Goal: Transaction & Acquisition: Purchase product/service

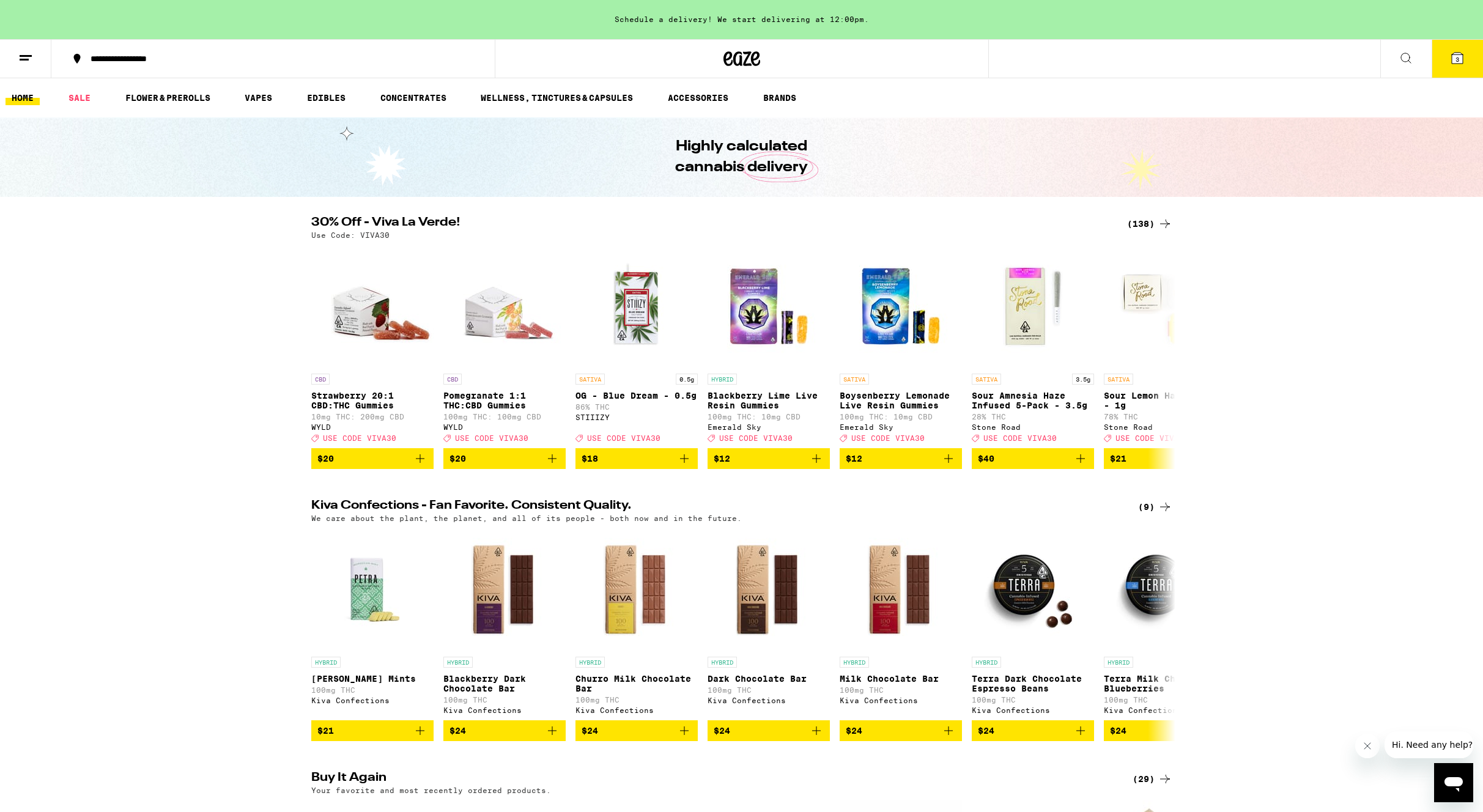
click at [1147, 226] on div "(138)" at bounding box center [1149, 224] width 45 height 15
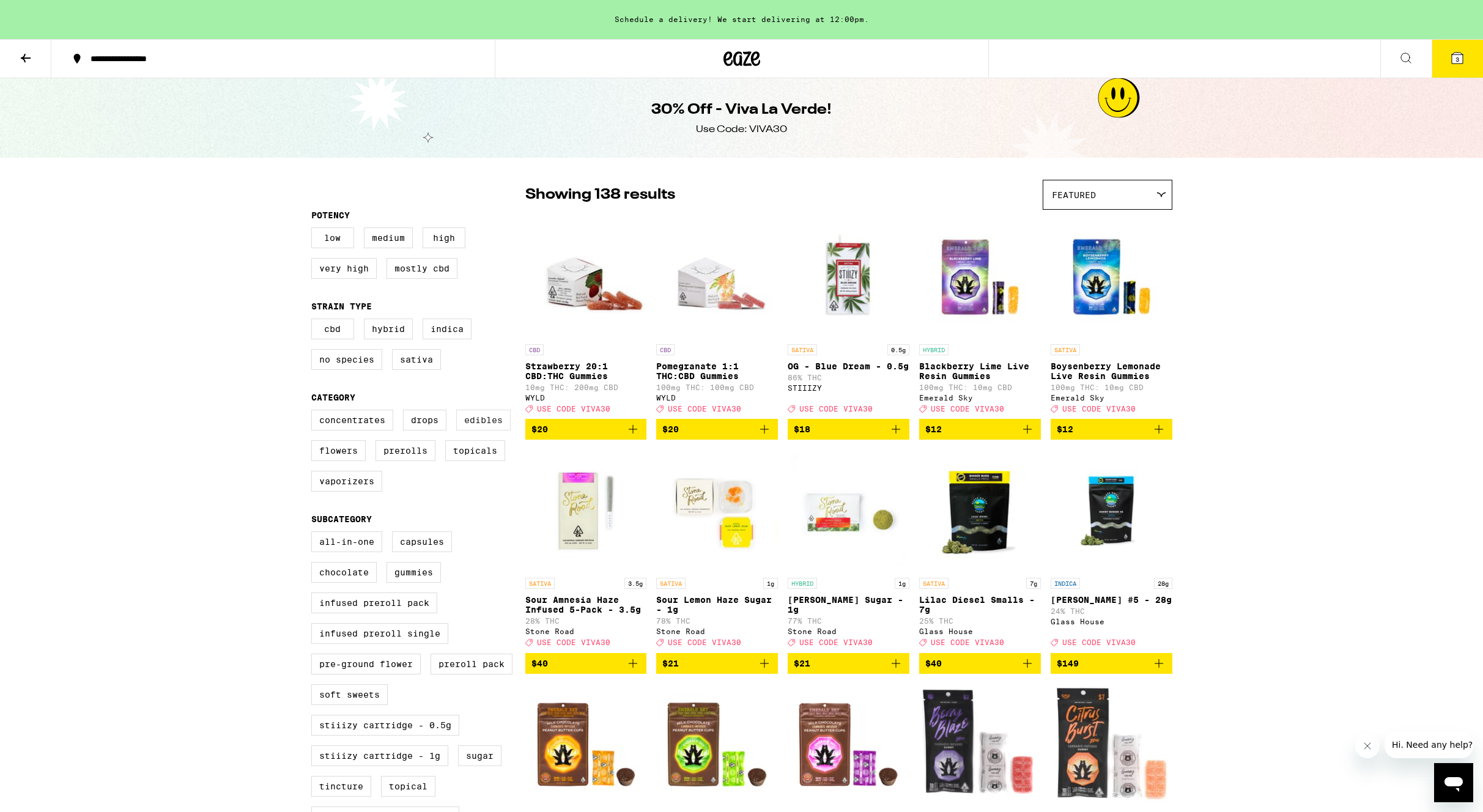
click at [477, 431] on label "Edibles" at bounding box center [484, 419] width 55 height 21
click at [315, 412] on input "Edibles" at bounding box center [314, 411] width 1 height 1
checkbox input "true"
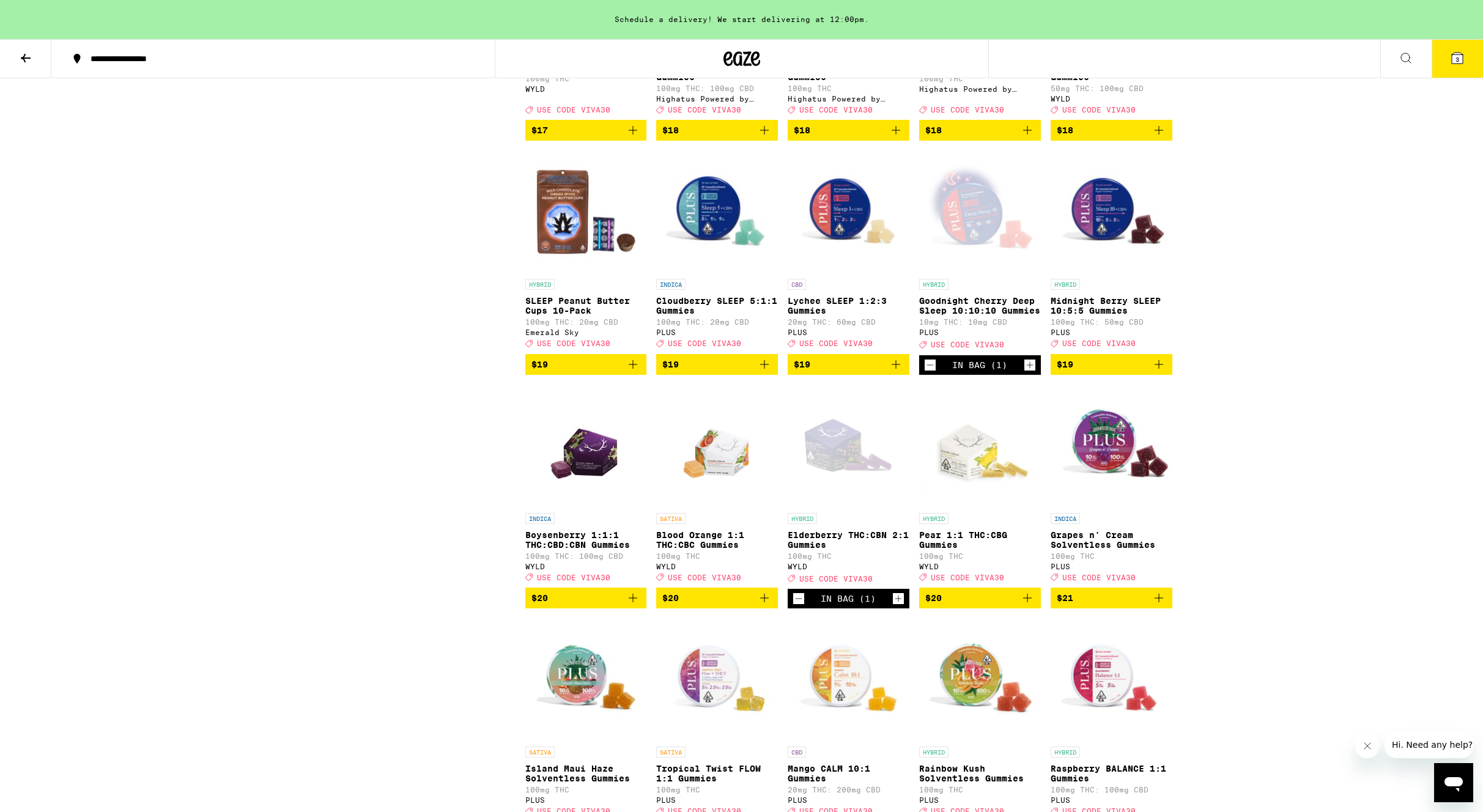
scroll to position [1250, 0]
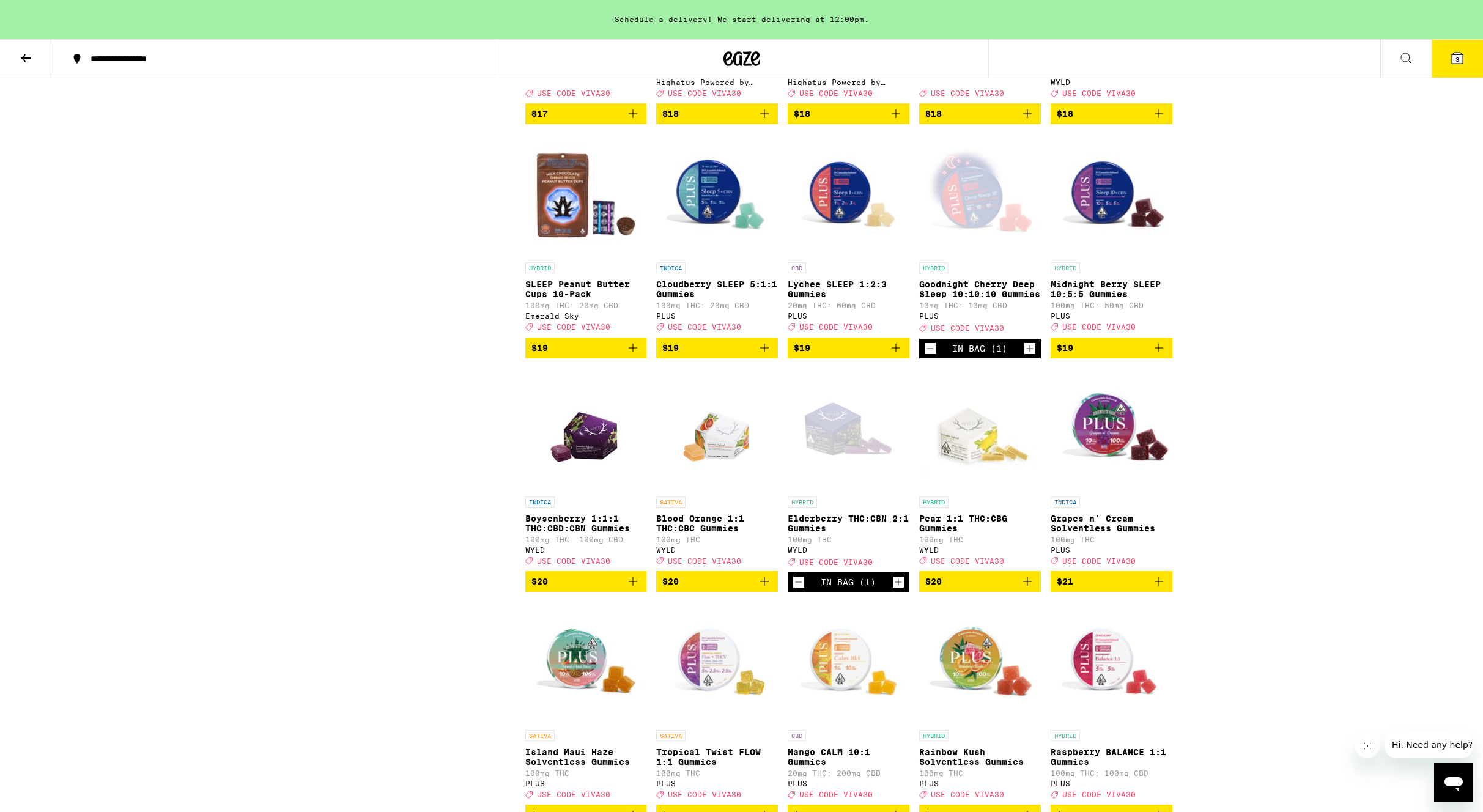
click at [899, 589] on icon "Increment" at bounding box center [898, 582] width 11 height 15
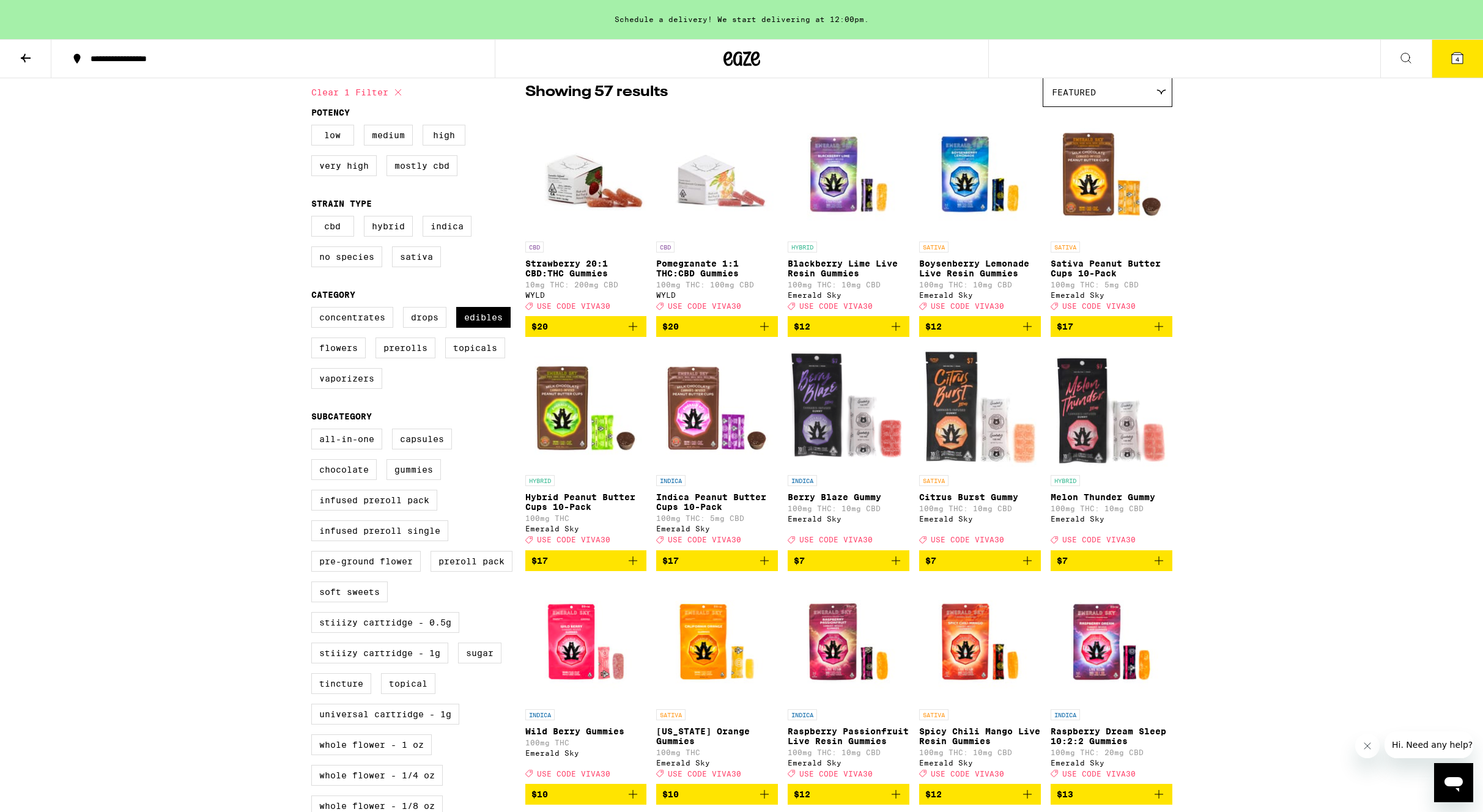
scroll to position [99, 0]
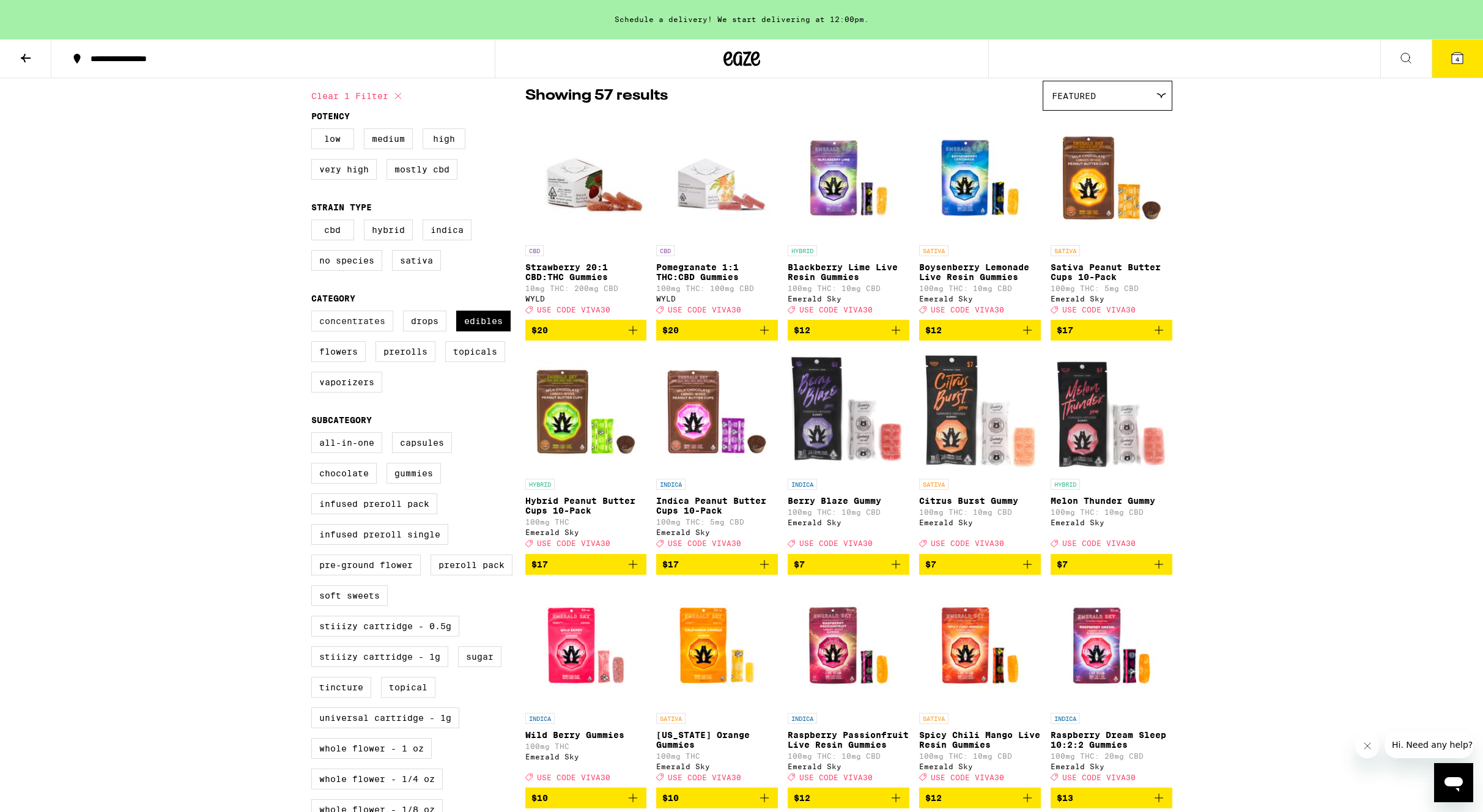
click at [345, 331] on label "Concentrates" at bounding box center [352, 321] width 82 height 21
click at [315, 313] on input "Concentrates" at bounding box center [314, 312] width 1 height 1
checkbox input "true"
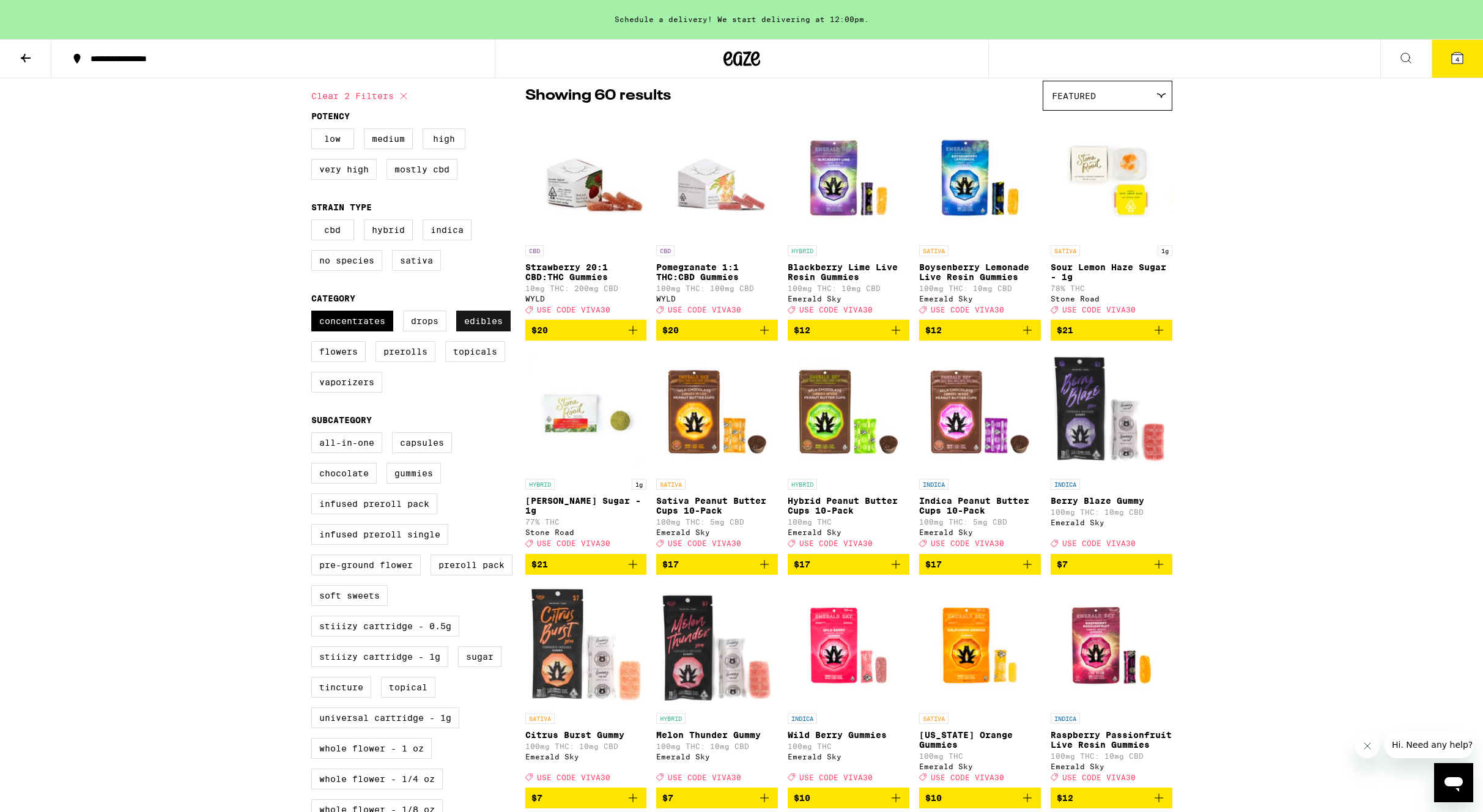
click at [479, 331] on label "Edibles" at bounding box center [484, 321] width 55 height 21
click at [315, 313] on input "Edibles" at bounding box center [314, 312] width 1 height 1
checkbox input "false"
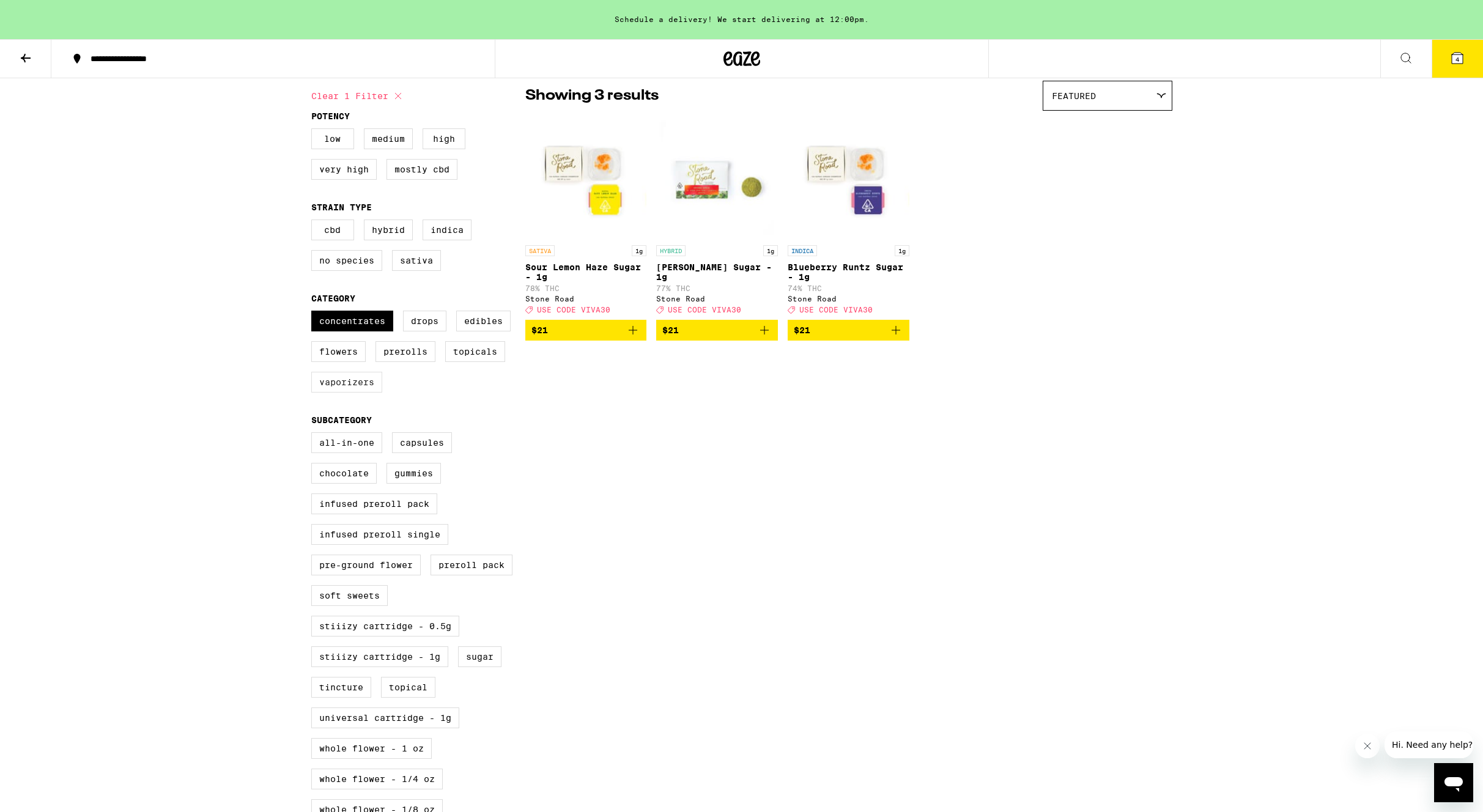
click at [342, 393] on label "Vaporizers" at bounding box center [347, 381] width 71 height 21
click at [315, 313] on input "Vaporizers" at bounding box center [314, 312] width 1 height 1
checkbox input "true"
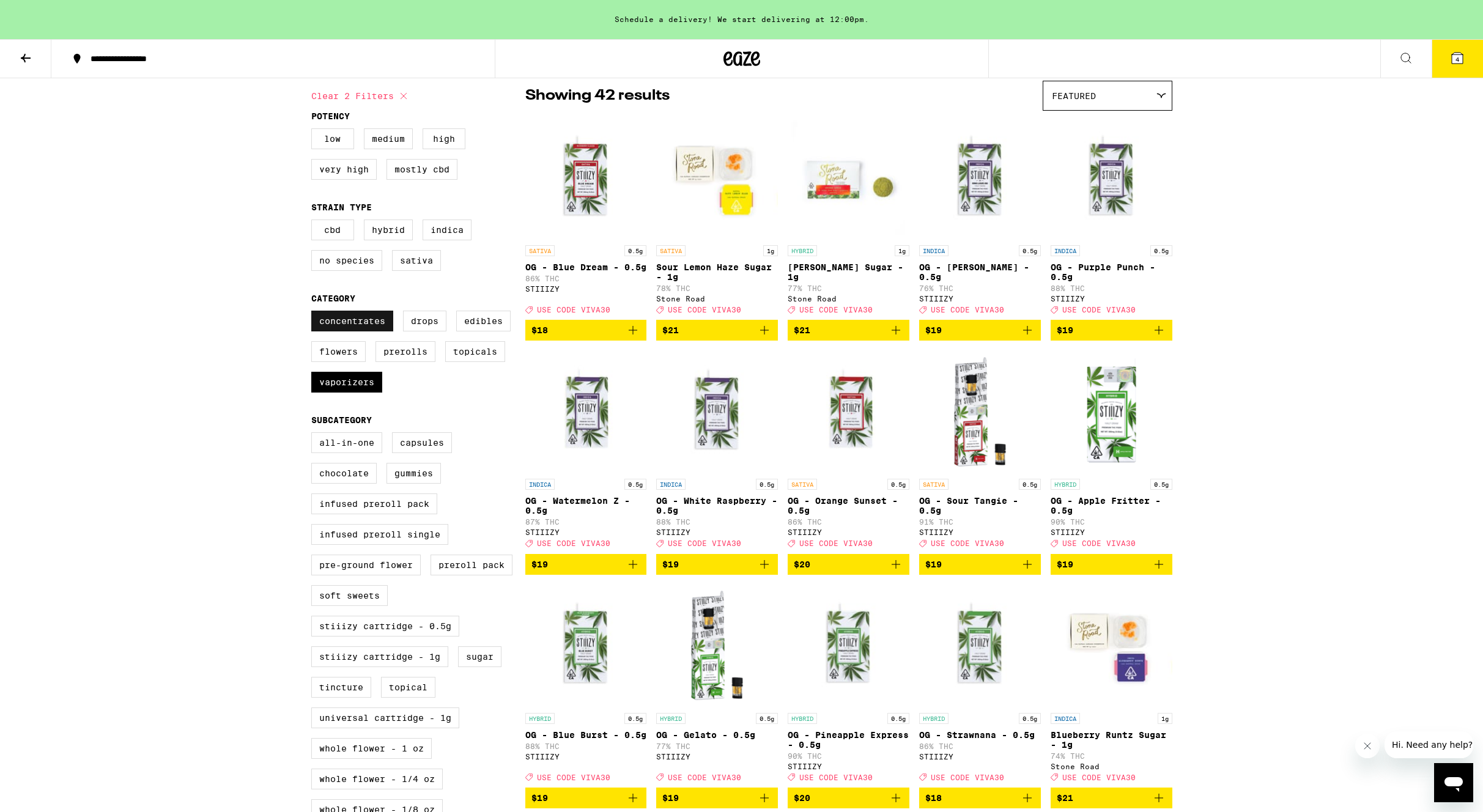
click at [351, 329] on label "Concentrates" at bounding box center [352, 321] width 82 height 21
click at [315, 313] on input "Concentrates" at bounding box center [314, 312] width 1 height 1
checkbox input "false"
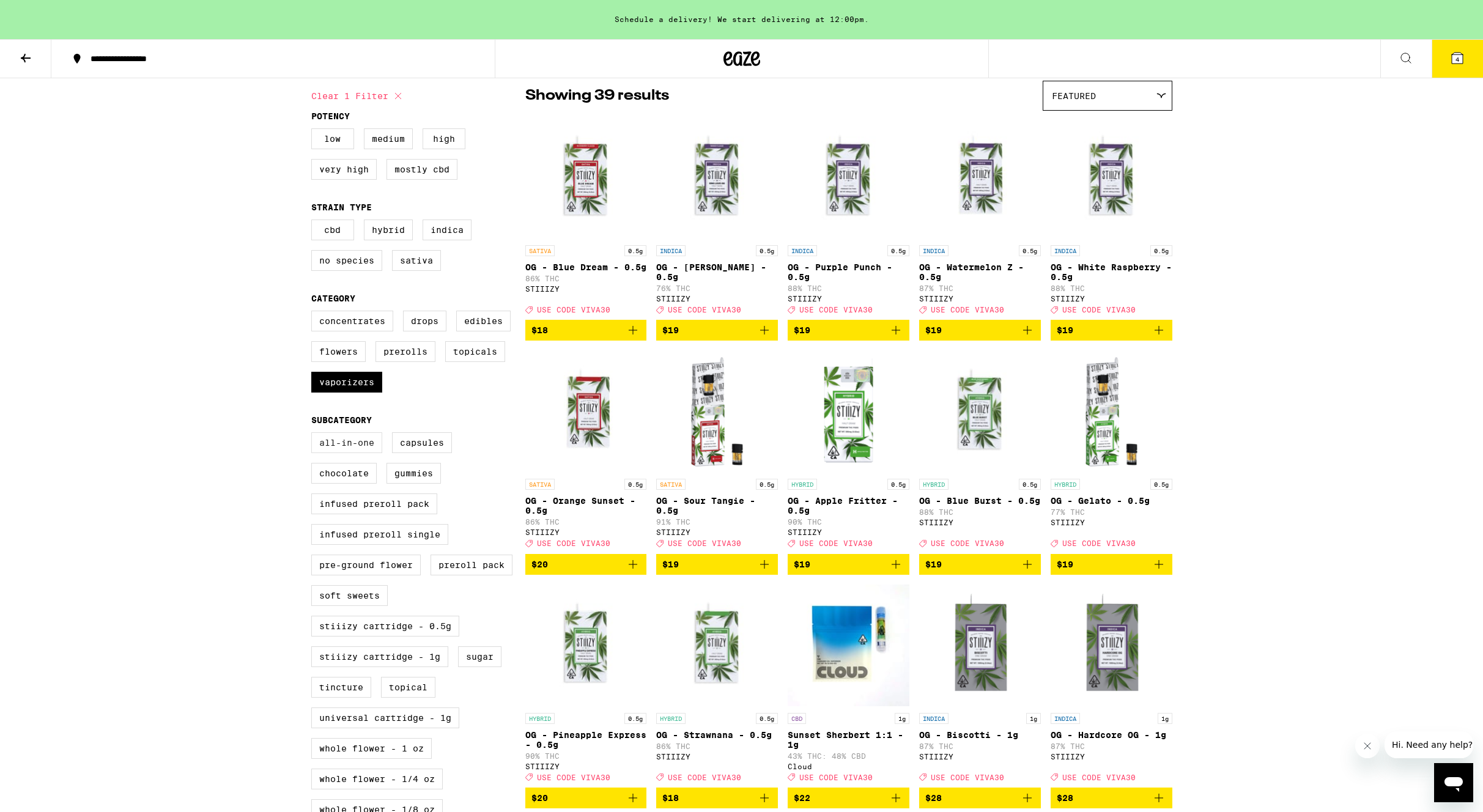
click at [338, 453] on label "All-In-One" at bounding box center [347, 442] width 71 height 21
click at [315, 435] on input "All-In-One" at bounding box center [314, 434] width 1 height 1
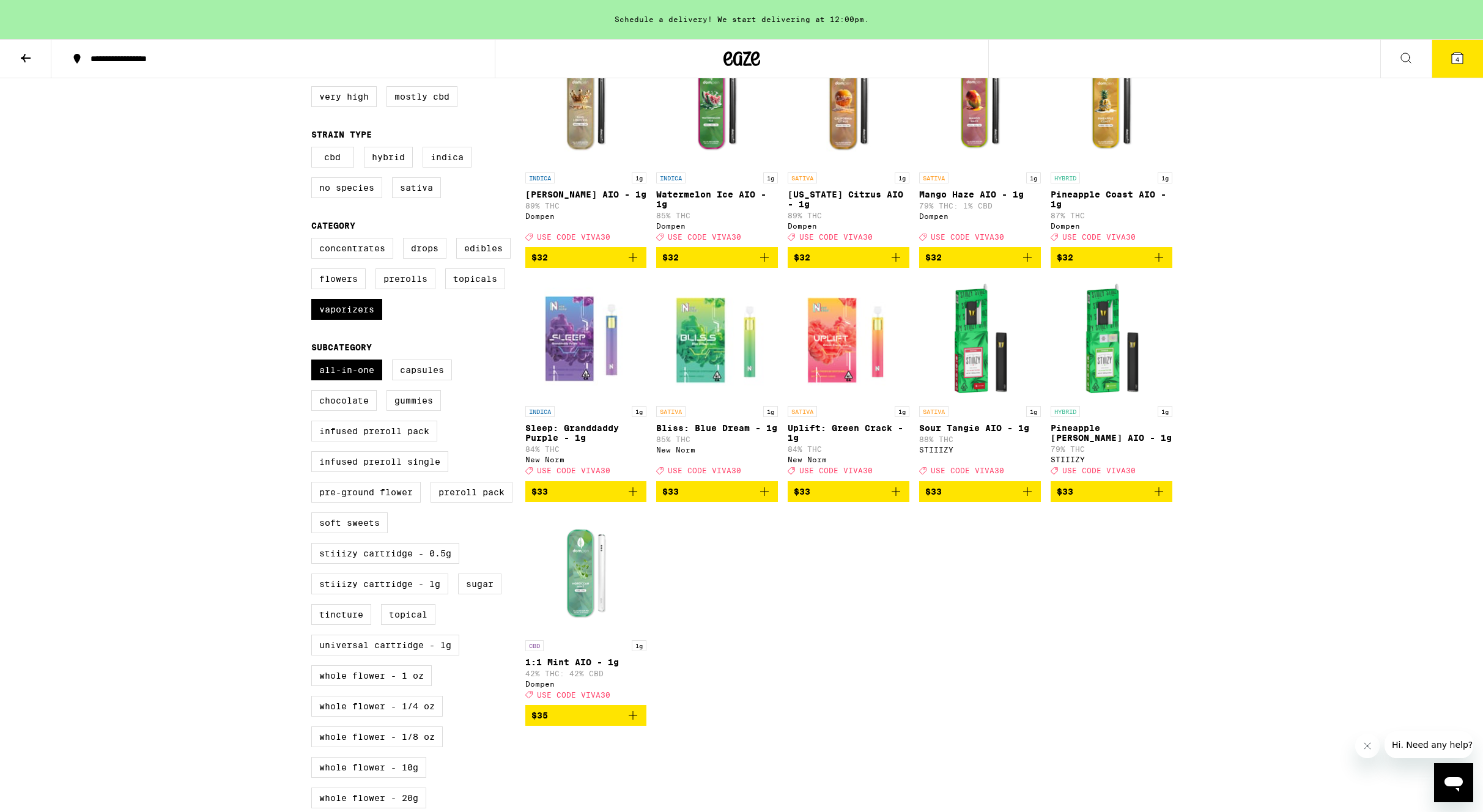
scroll to position [175, 0]
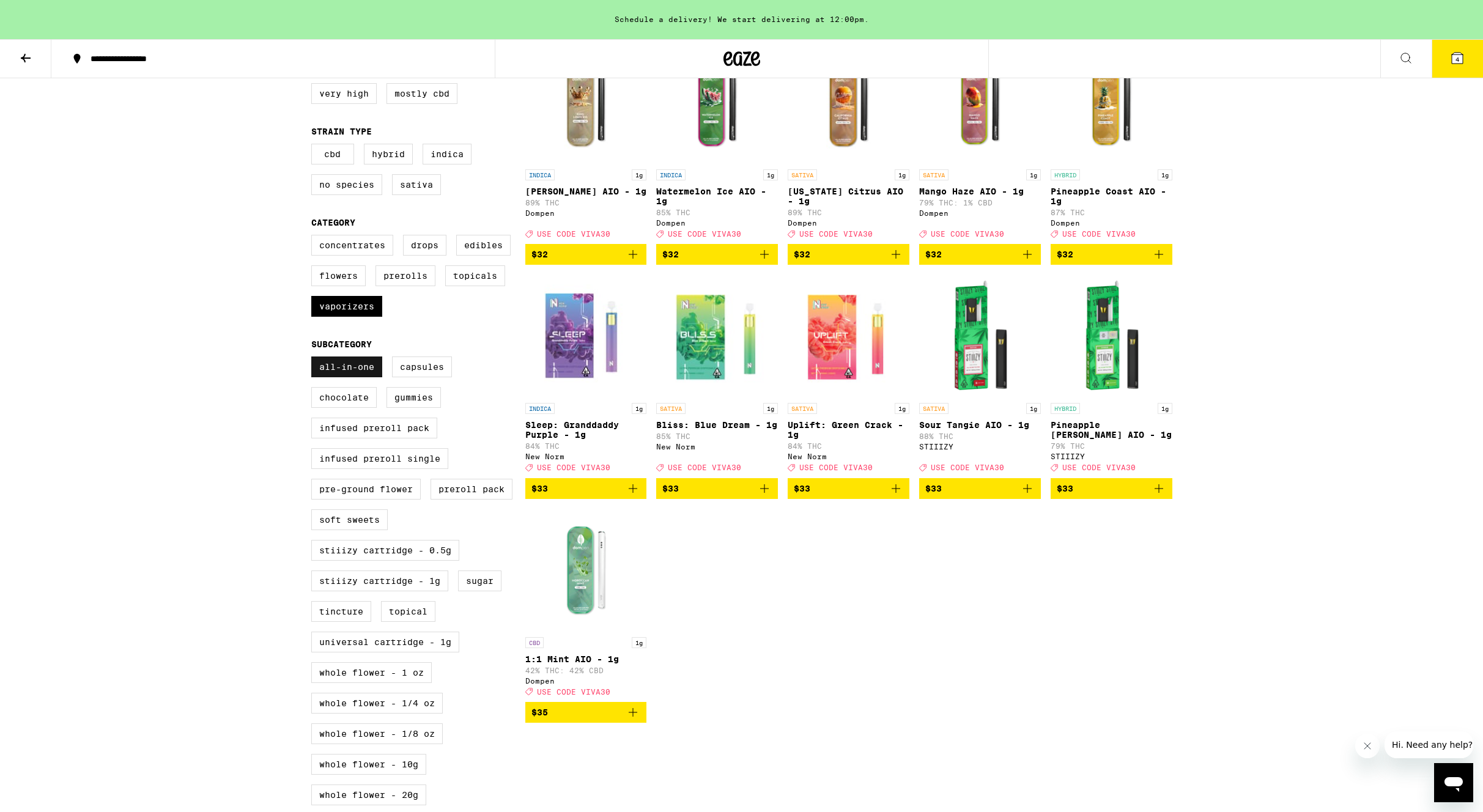
click at [355, 377] on label "All-In-One" at bounding box center [347, 367] width 71 height 21
click at [315, 359] on input "All-In-One" at bounding box center [314, 358] width 1 height 1
checkbox input "false"
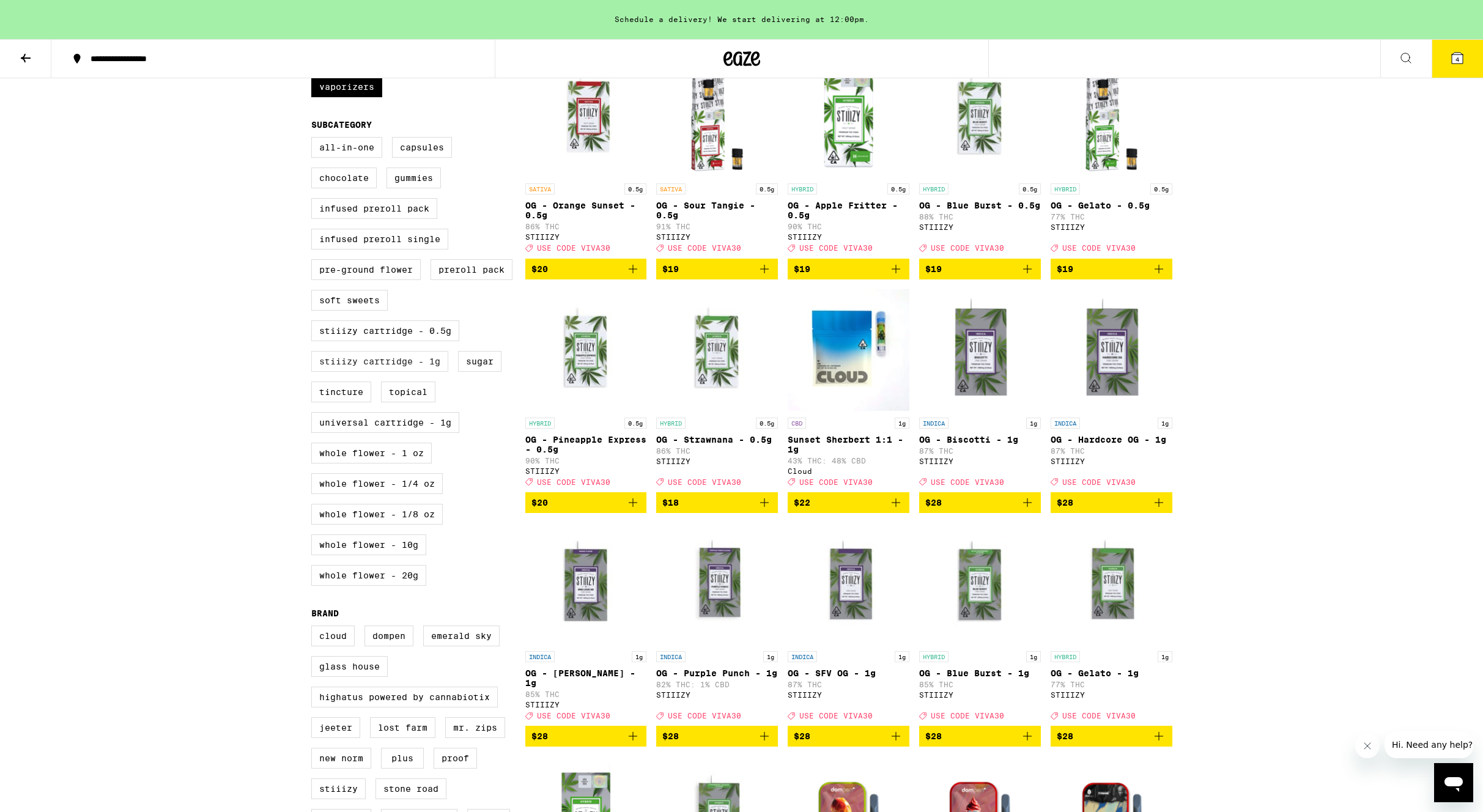
scroll to position [397, 0]
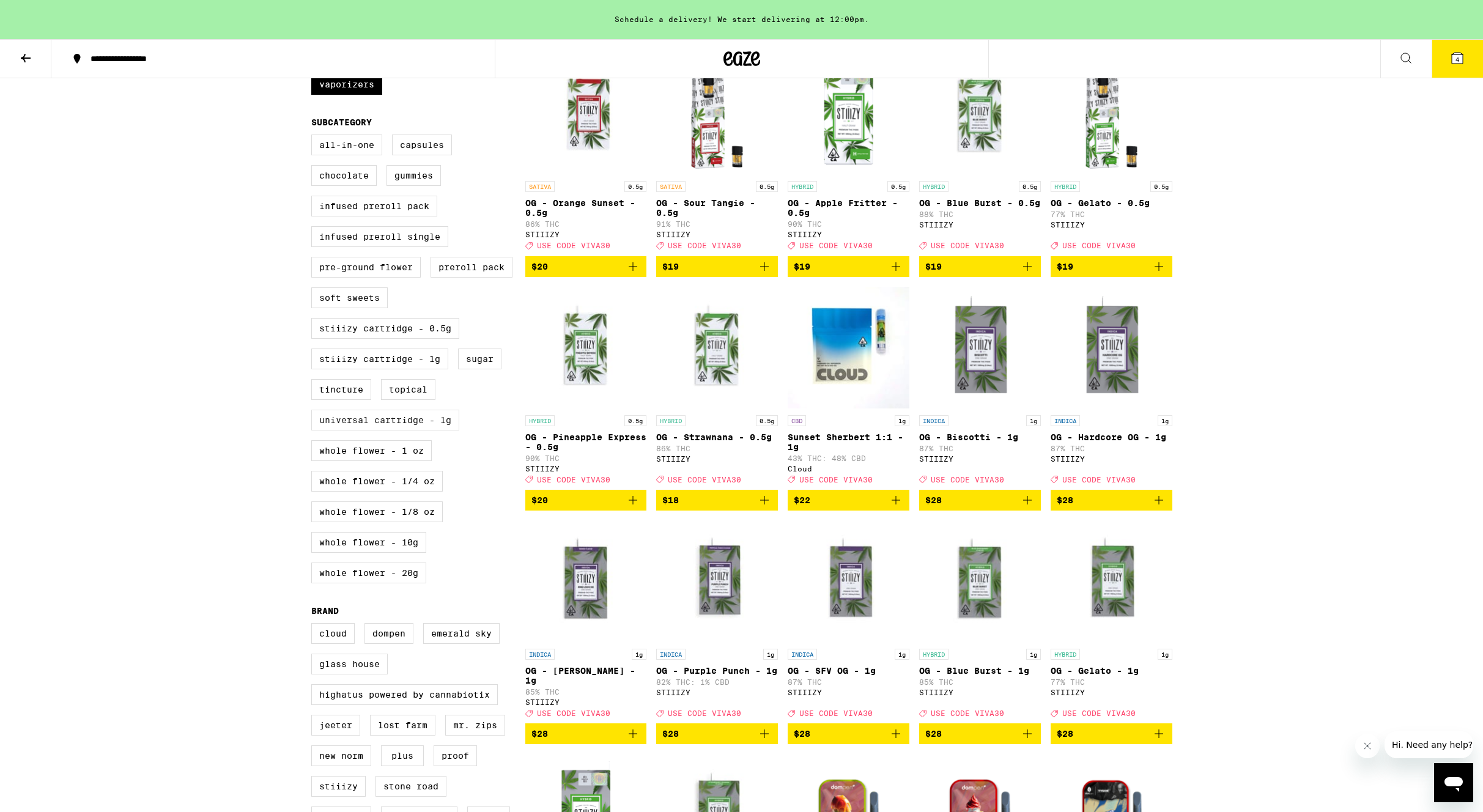
click at [376, 431] on label "Universal Cartridge - 1g" at bounding box center [385, 419] width 148 height 21
click at [315, 137] on input "Universal Cartridge - 1g" at bounding box center [314, 136] width 1 height 1
checkbox input "true"
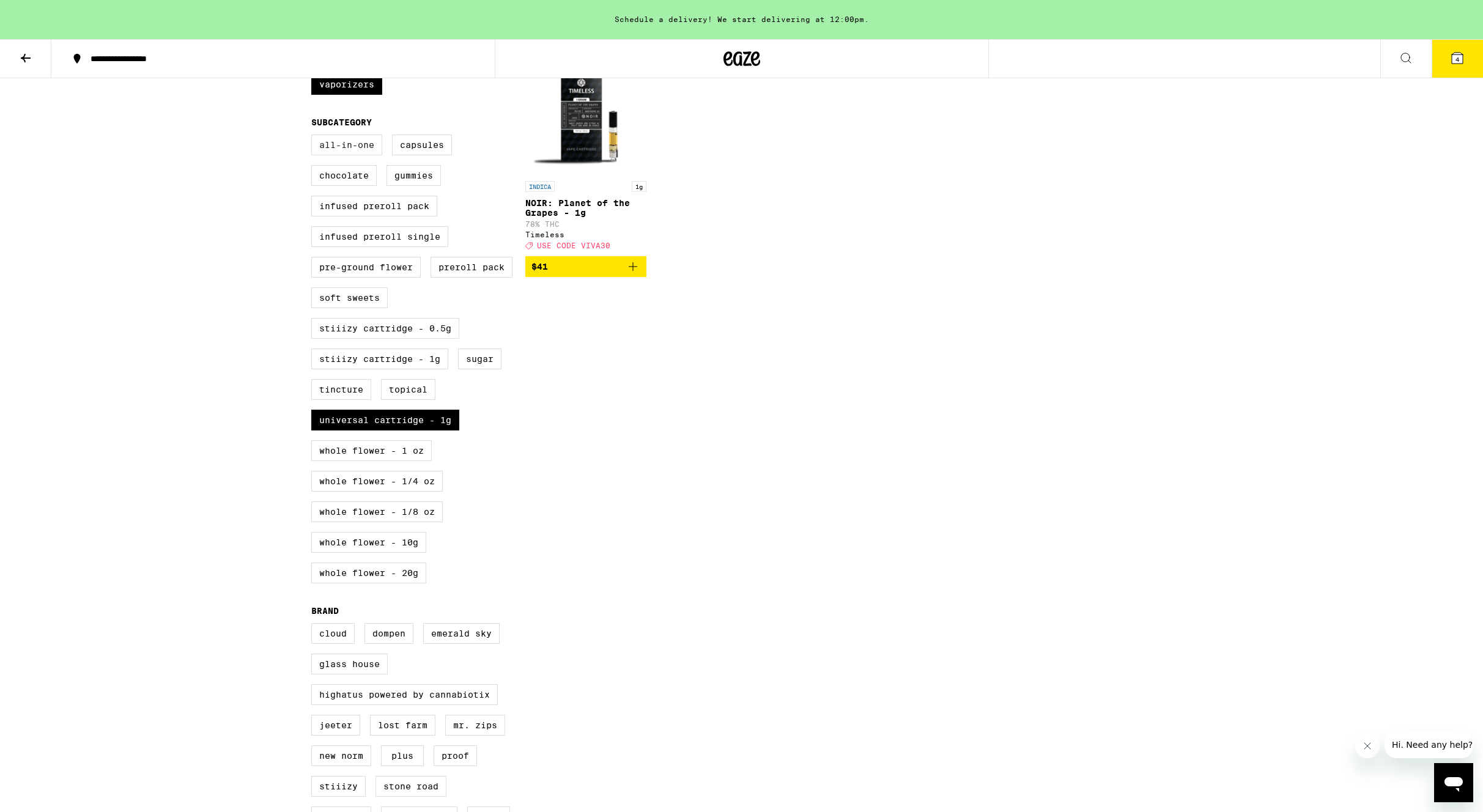
click at [335, 155] on label "All-In-One" at bounding box center [347, 144] width 71 height 21
click at [315, 137] on input "All-In-One" at bounding box center [314, 136] width 1 height 1
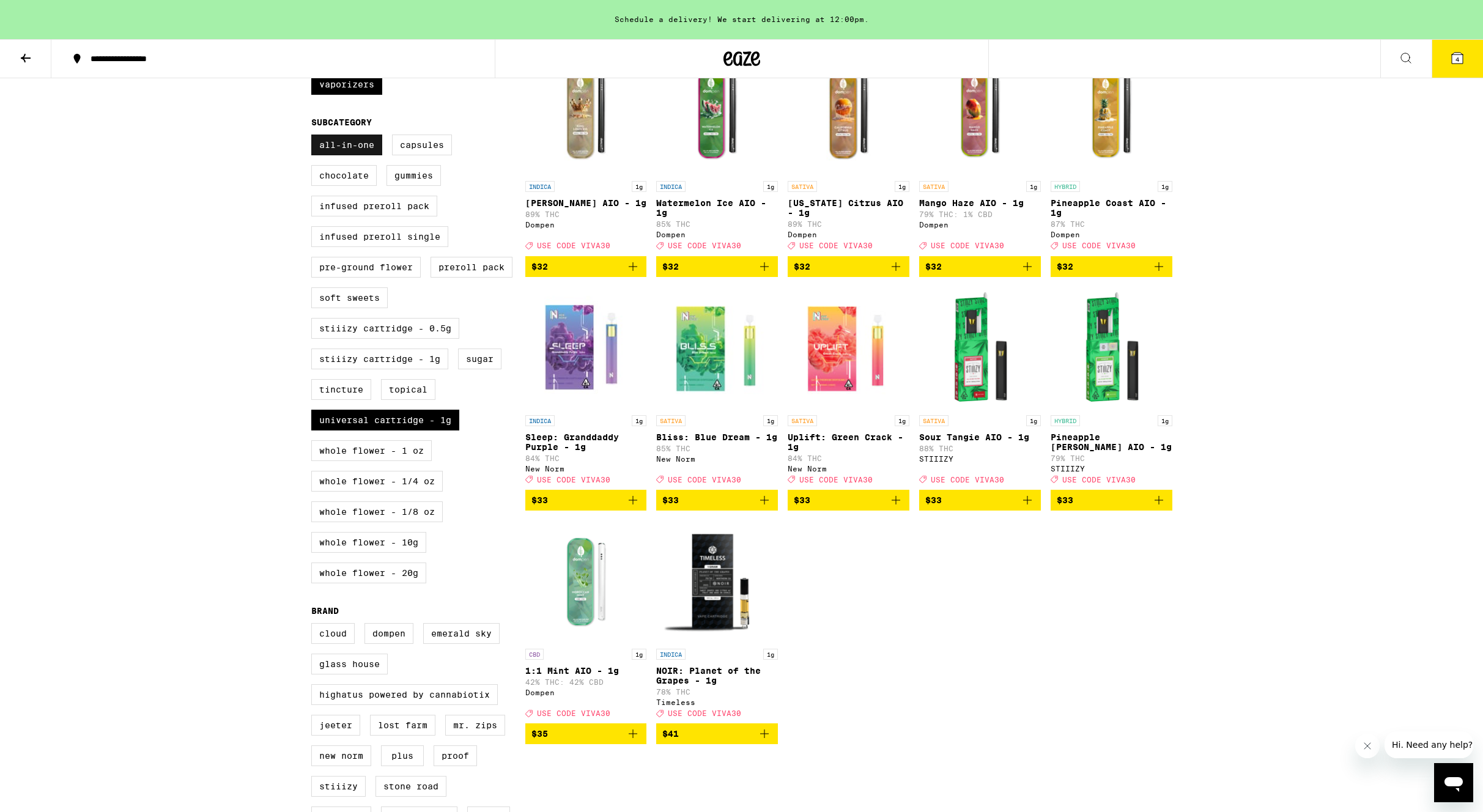
click at [342, 155] on label "All-In-One" at bounding box center [347, 144] width 71 height 21
click at [315, 137] on input "All-In-One" at bounding box center [314, 136] width 1 height 1
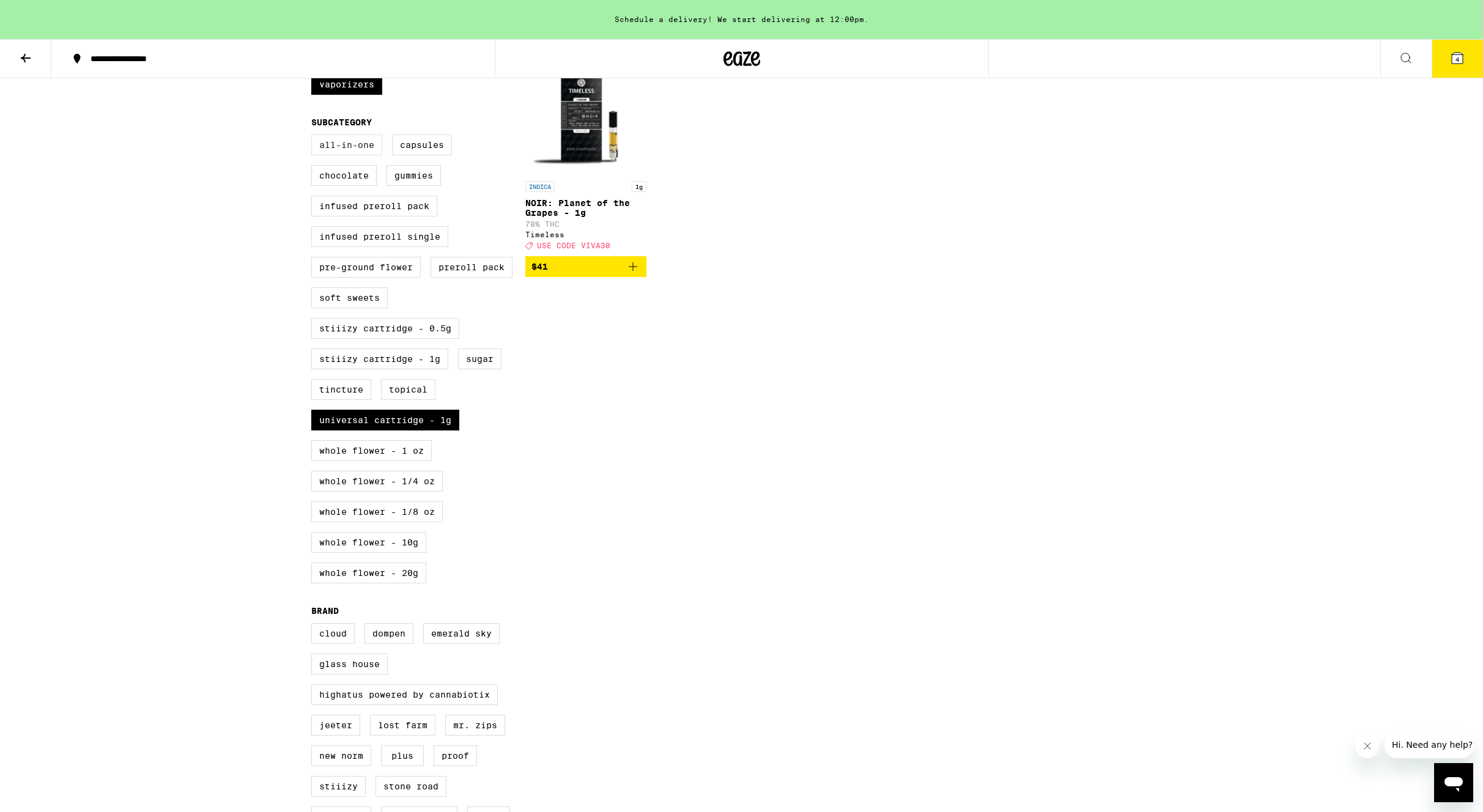
click at [342, 155] on label "All-In-One" at bounding box center [347, 144] width 71 height 21
click at [315, 137] on input "All-In-One" at bounding box center [314, 136] width 1 height 1
checkbox input "true"
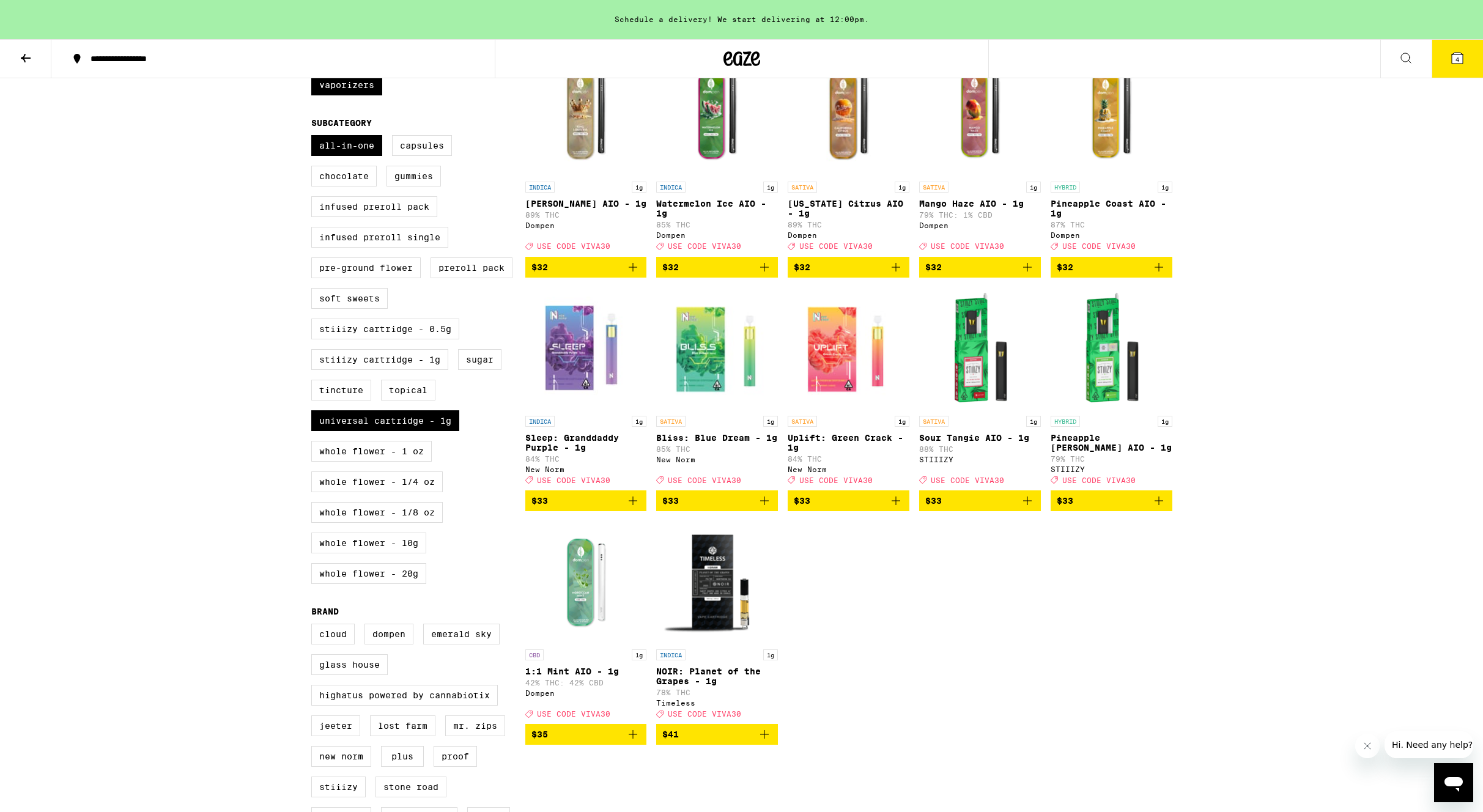
scroll to position [395, 0]
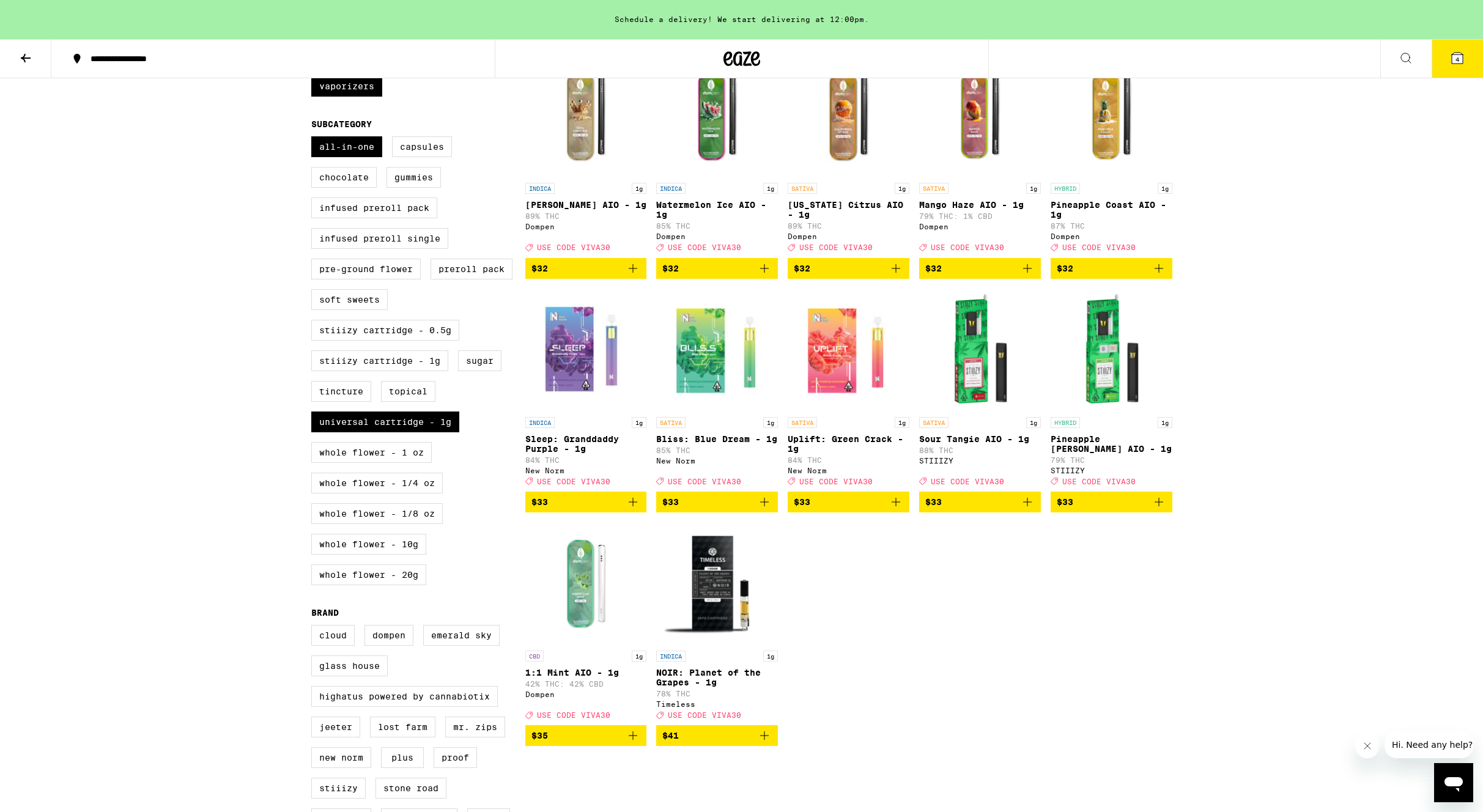
click at [896, 276] on icon "Add to bag" at bounding box center [896, 268] width 15 height 15
click at [1454, 61] on icon at bounding box center [1458, 58] width 11 height 11
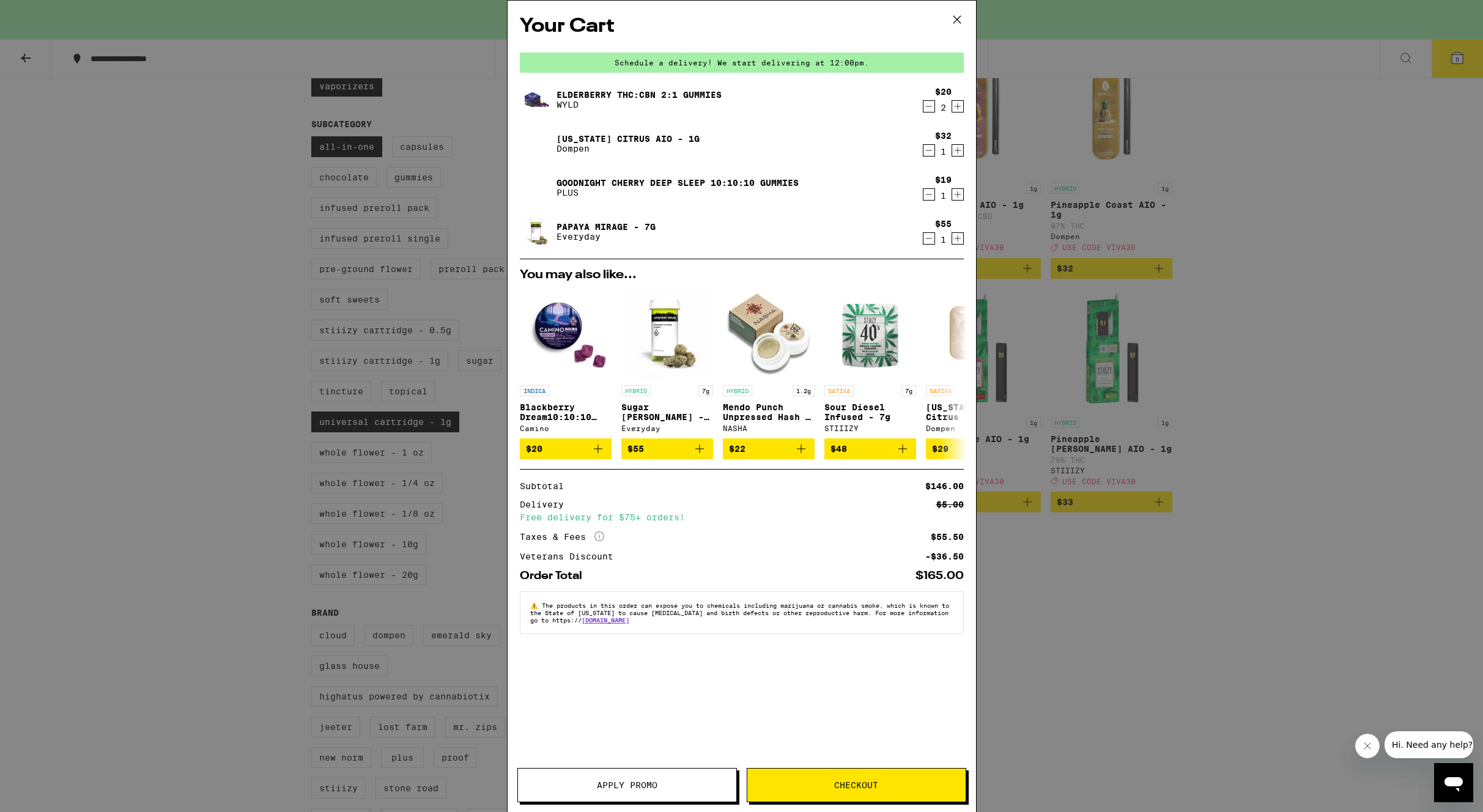
click at [927, 193] on icon "Decrement" at bounding box center [929, 194] width 11 height 15
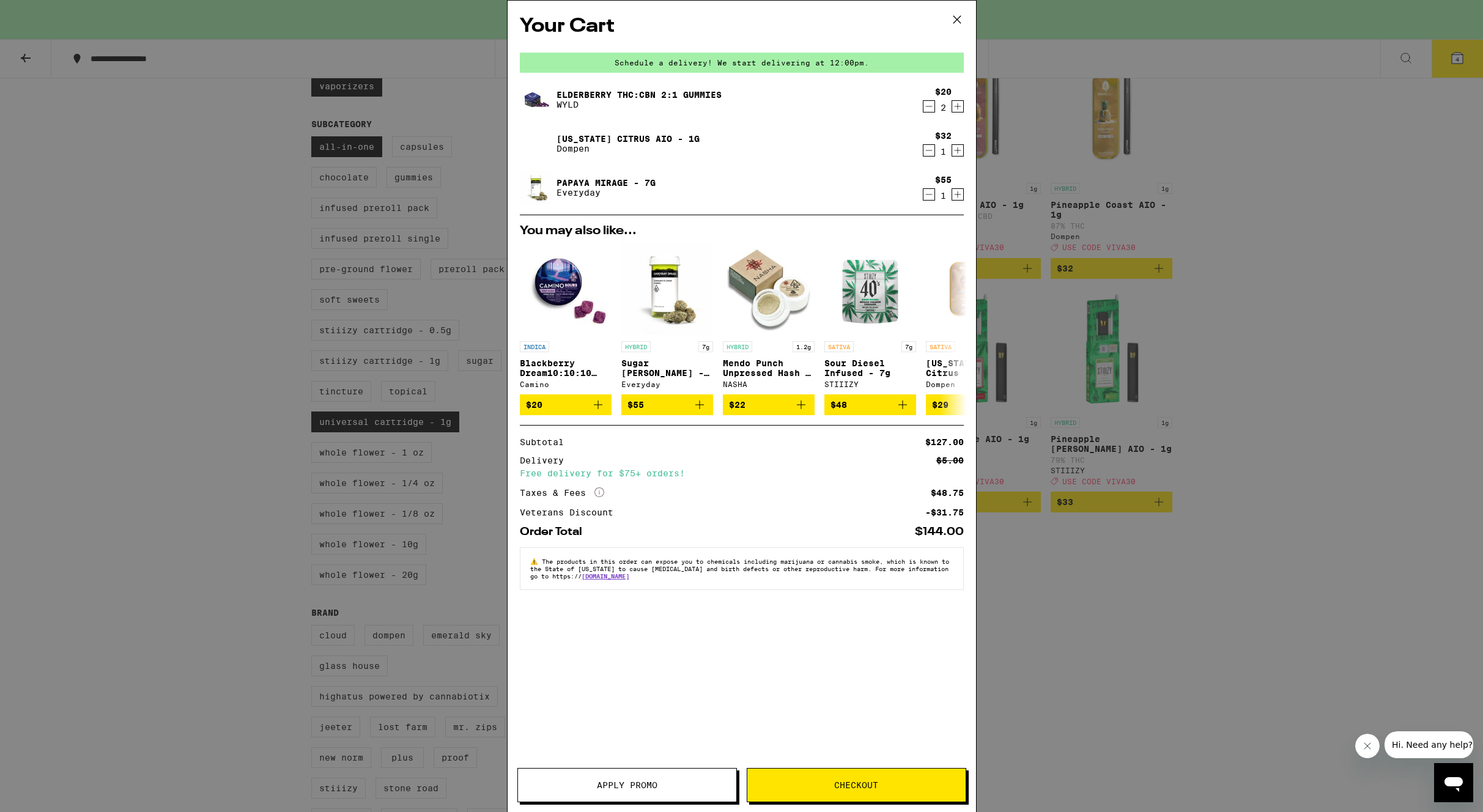
click at [927, 193] on icon "Decrement" at bounding box center [929, 194] width 11 height 15
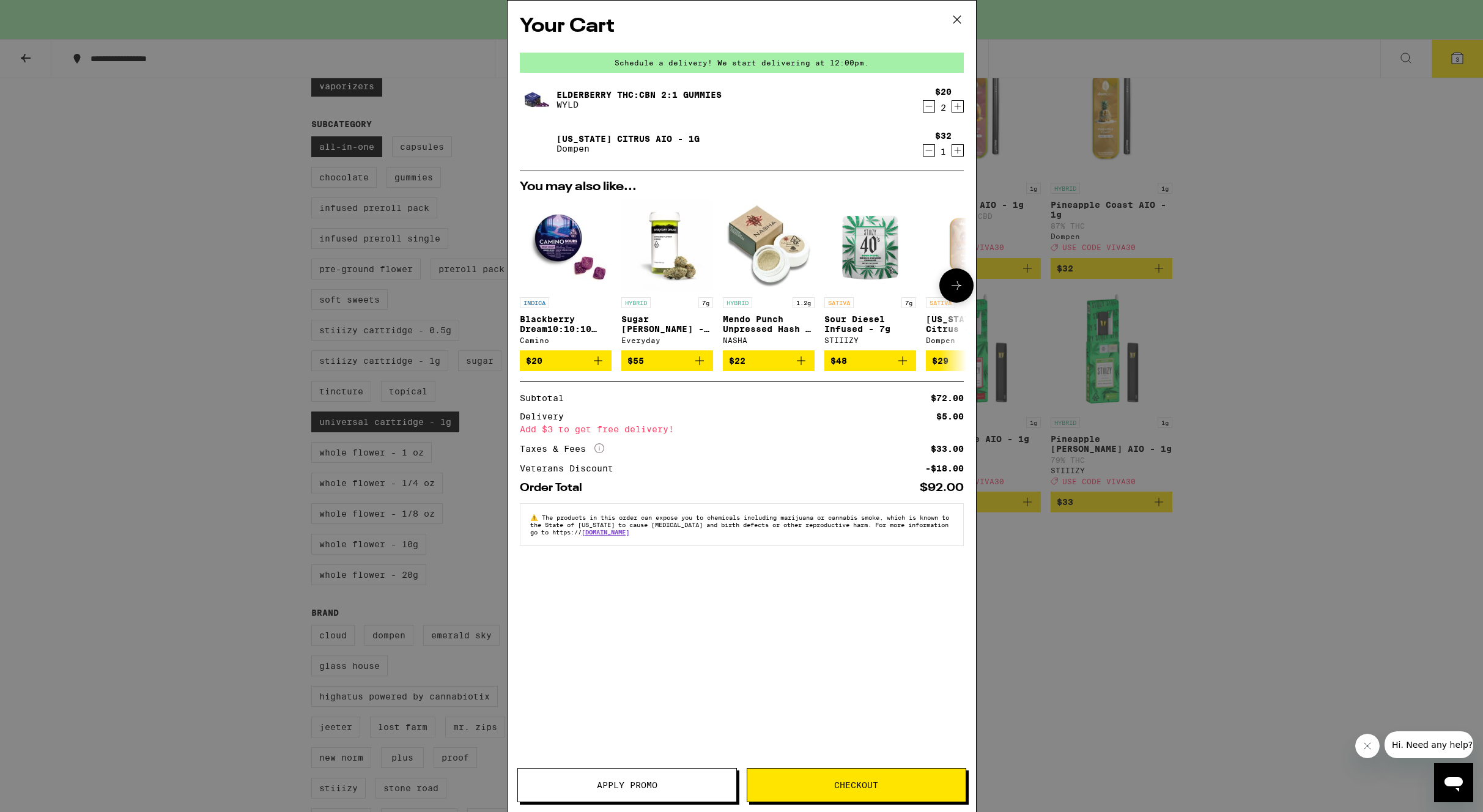
click at [960, 290] on icon at bounding box center [957, 286] width 15 height 15
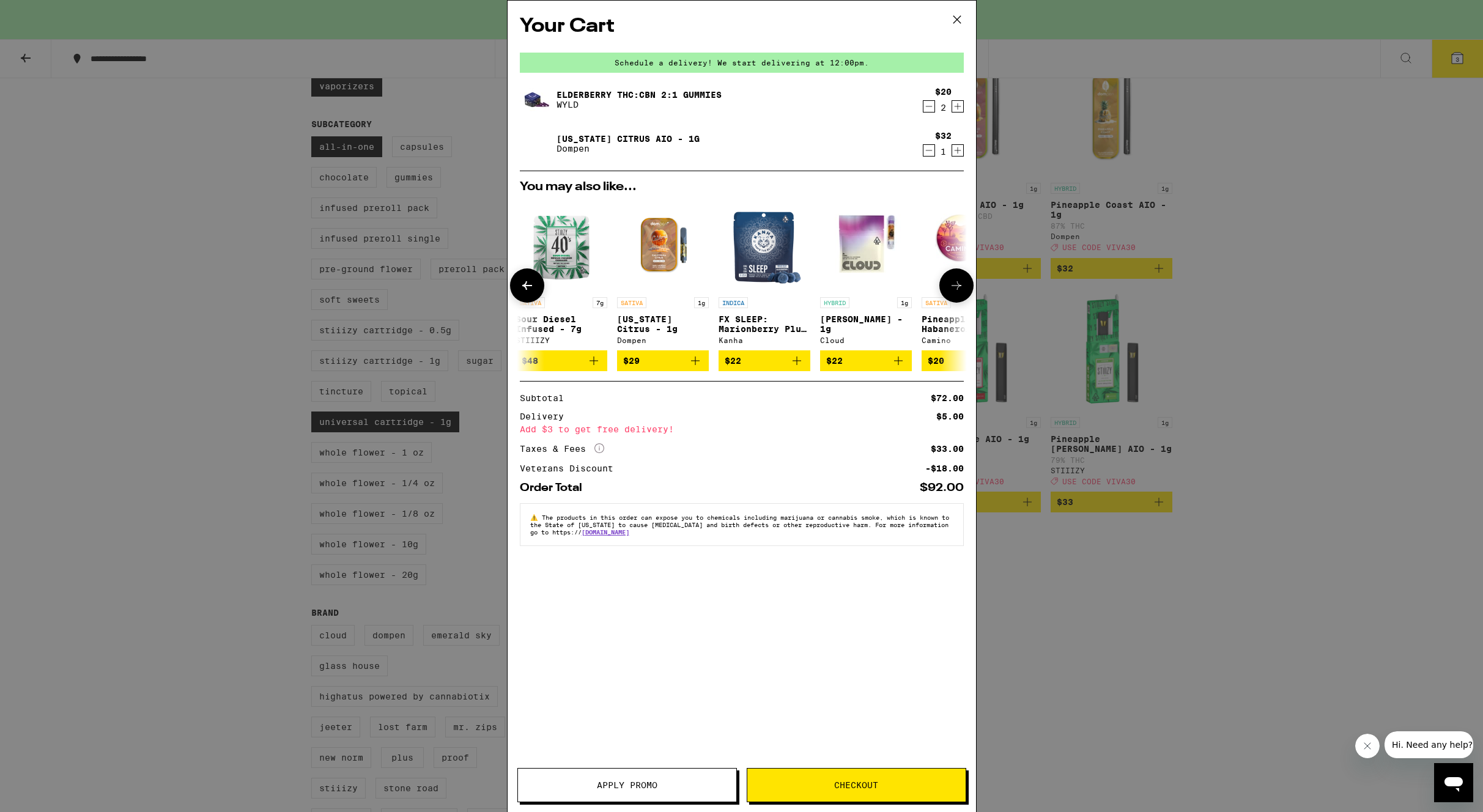
scroll to position [0, 311]
click at [960, 290] on icon at bounding box center [957, 286] width 15 height 15
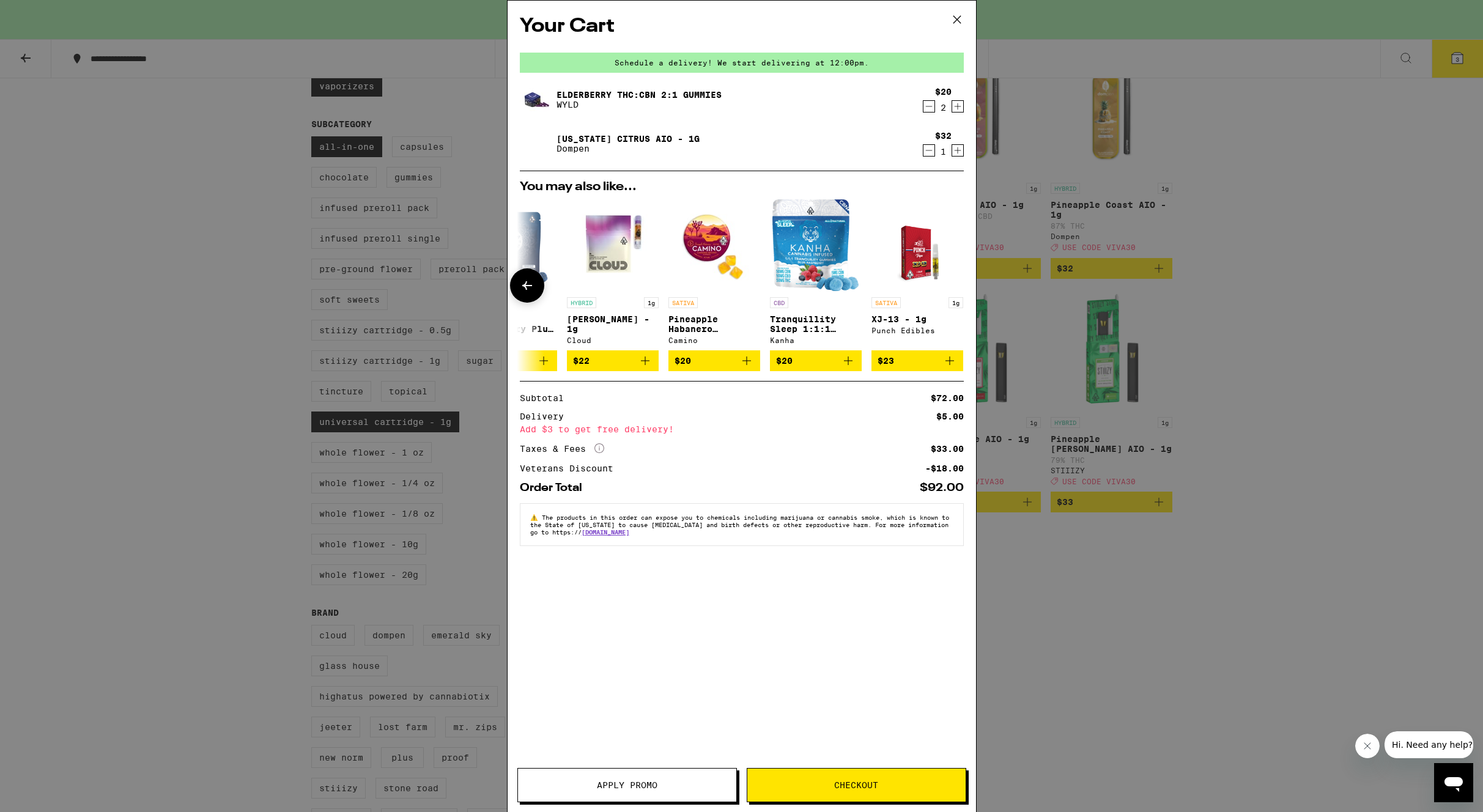
scroll to position [0, 571]
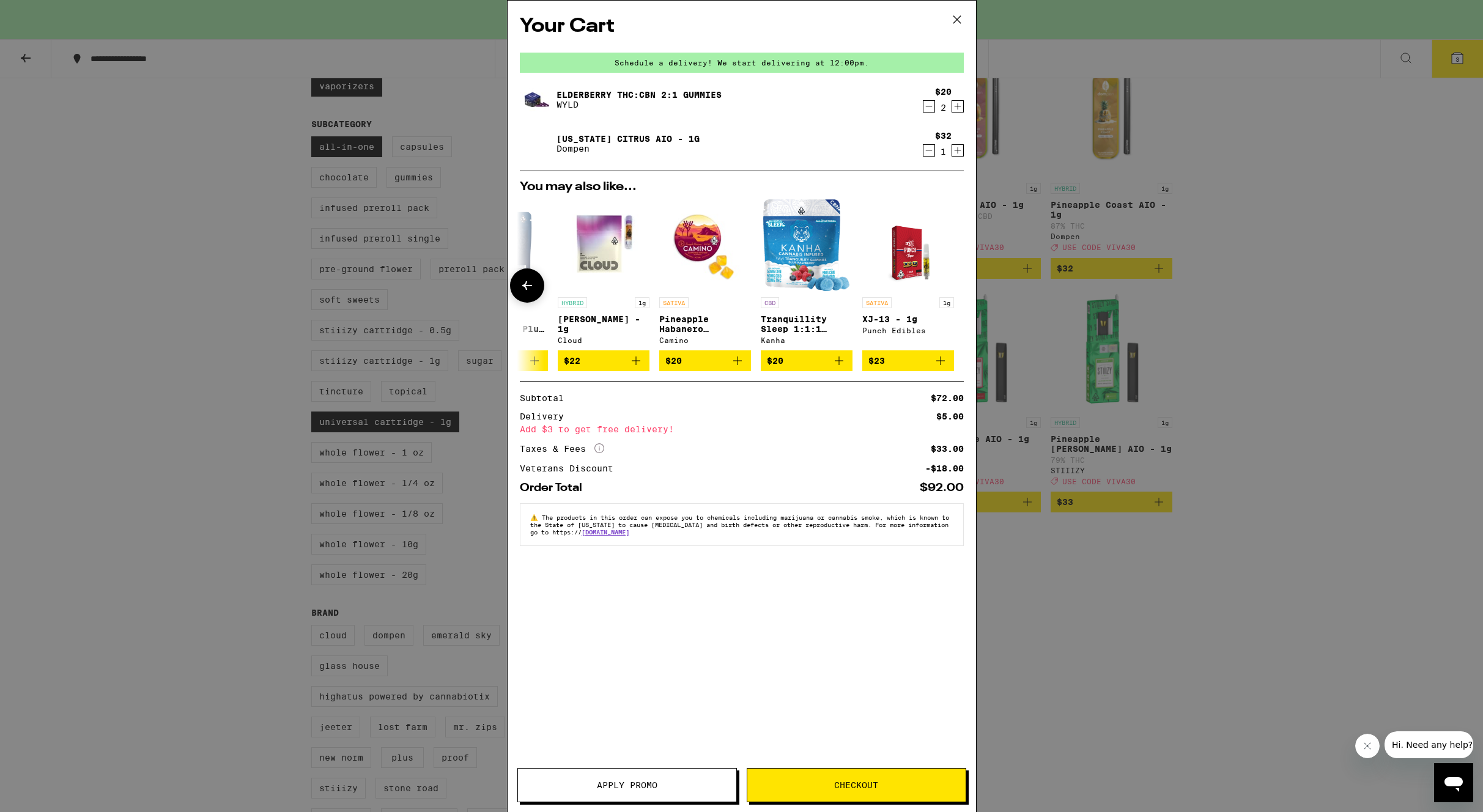
click at [902, 321] on p "XJ-13 - 1g" at bounding box center [908, 319] width 92 height 10
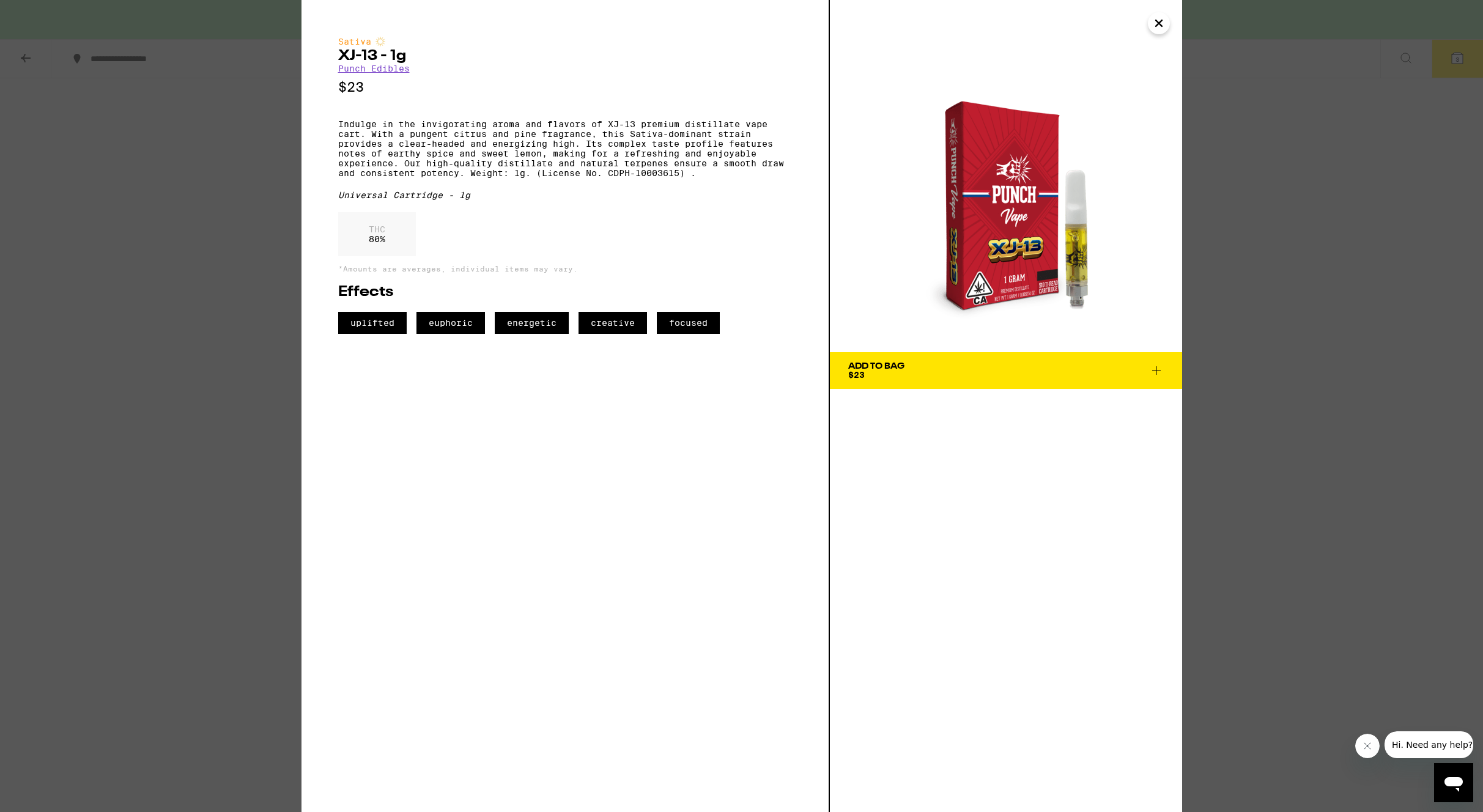
click at [1157, 23] on icon "Close" at bounding box center [1159, 23] width 6 height 6
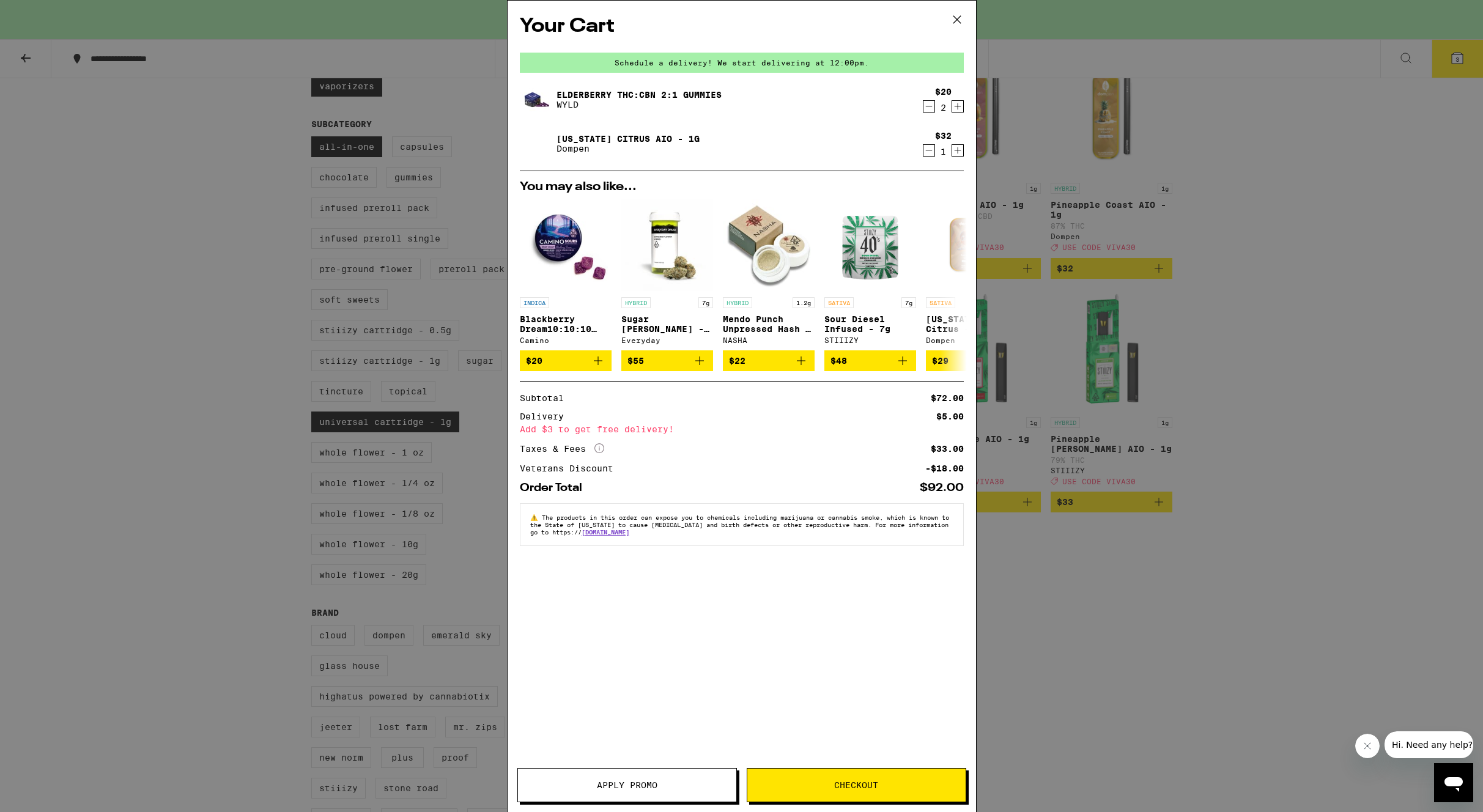
click at [962, 21] on icon at bounding box center [957, 20] width 19 height 19
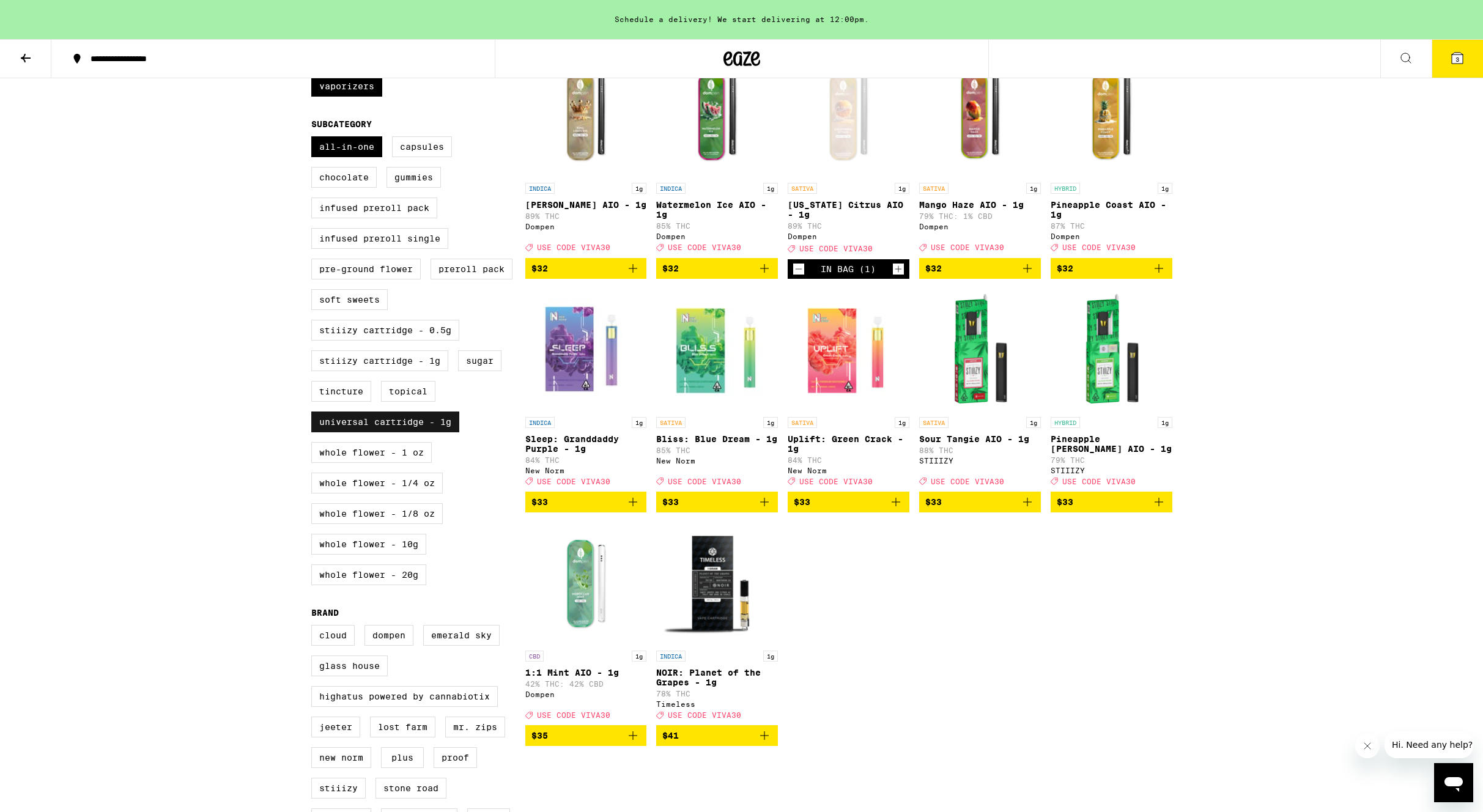
click at [385, 432] on label "Universal Cartridge - 1g" at bounding box center [385, 421] width 148 height 21
click at [315, 139] on input "Universal Cartridge - 1g" at bounding box center [314, 138] width 1 height 1
checkbox input "false"
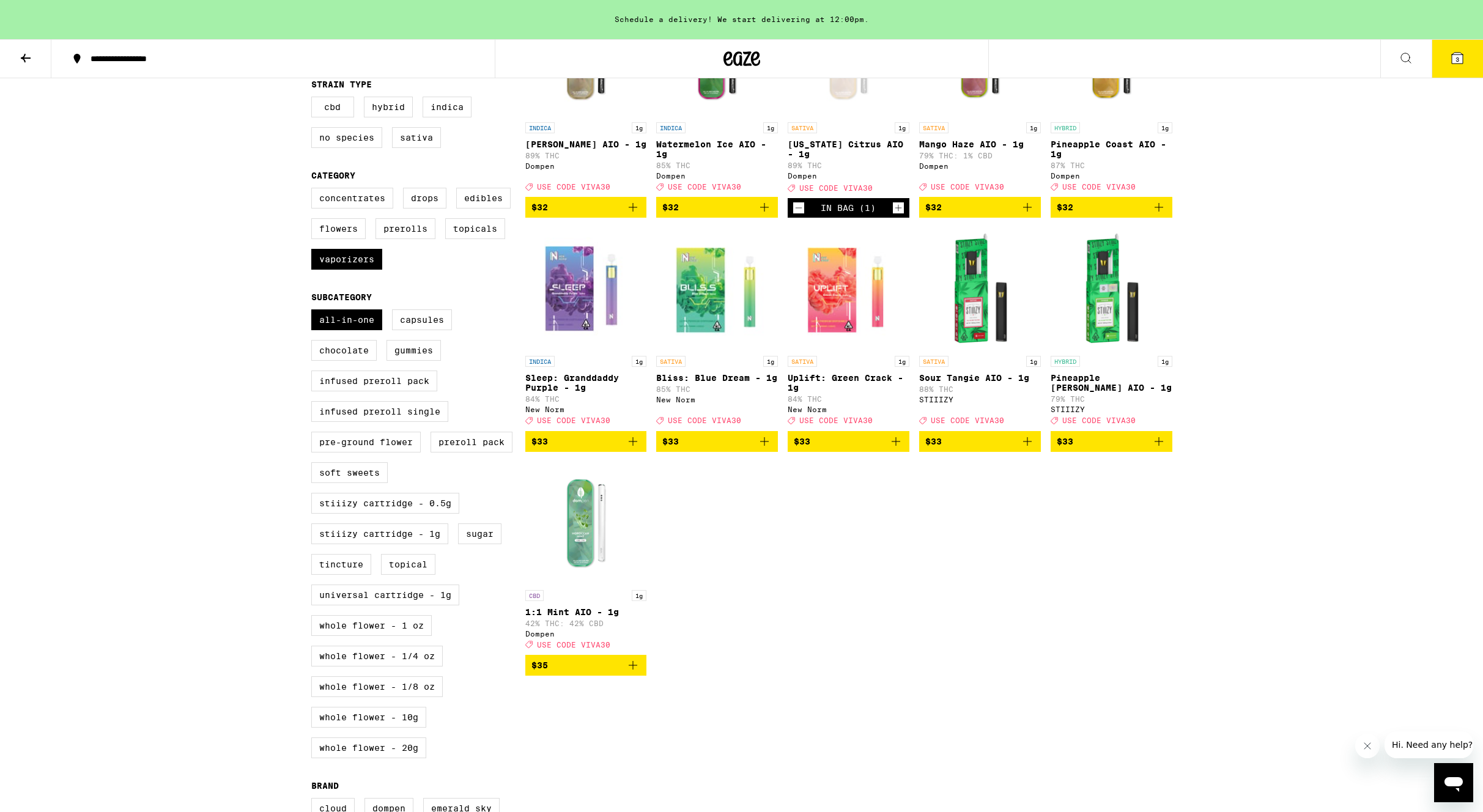
scroll to position [217, 0]
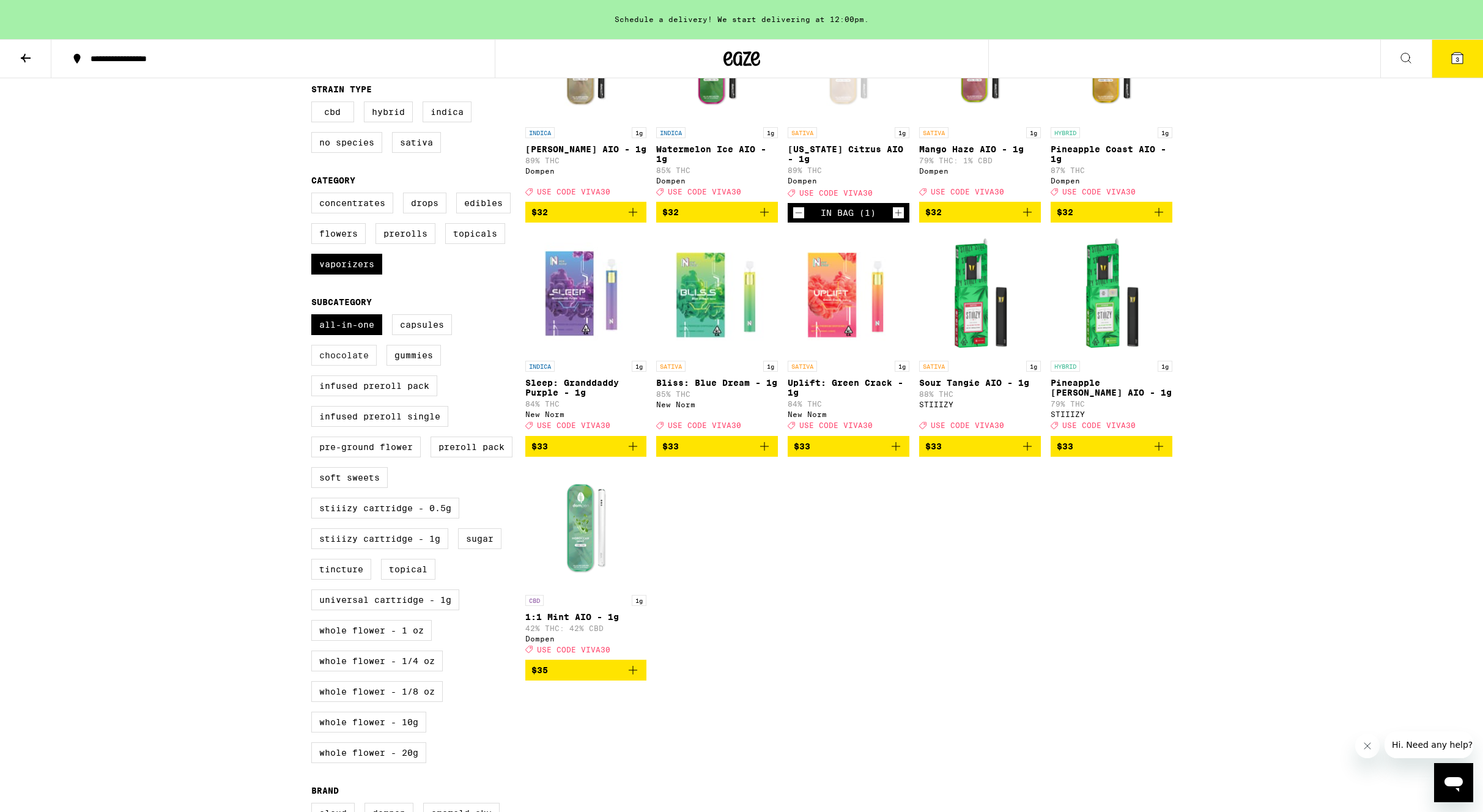
click at [329, 365] on label "Chocolate" at bounding box center [344, 355] width 65 height 21
click at [315, 317] on input "Chocolate" at bounding box center [314, 316] width 1 height 1
checkbox input "true"
click at [359, 335] on label "All-In-One" at bounding box center [347, 324] width 71 height 21
click at [315, 317] on input "All-In-One" at bounding box center [314, 316] width 1 height 1
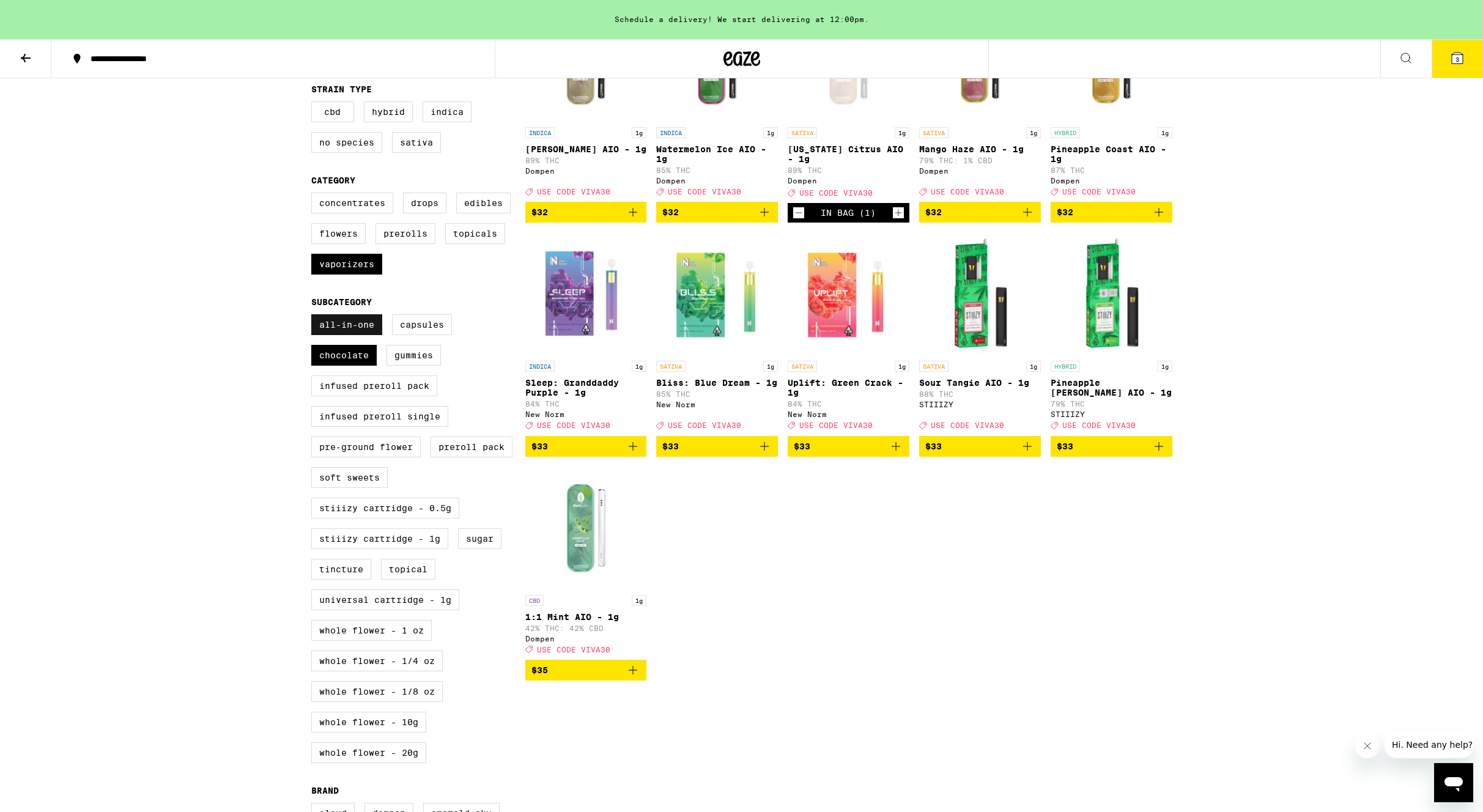
checkbox input "false"
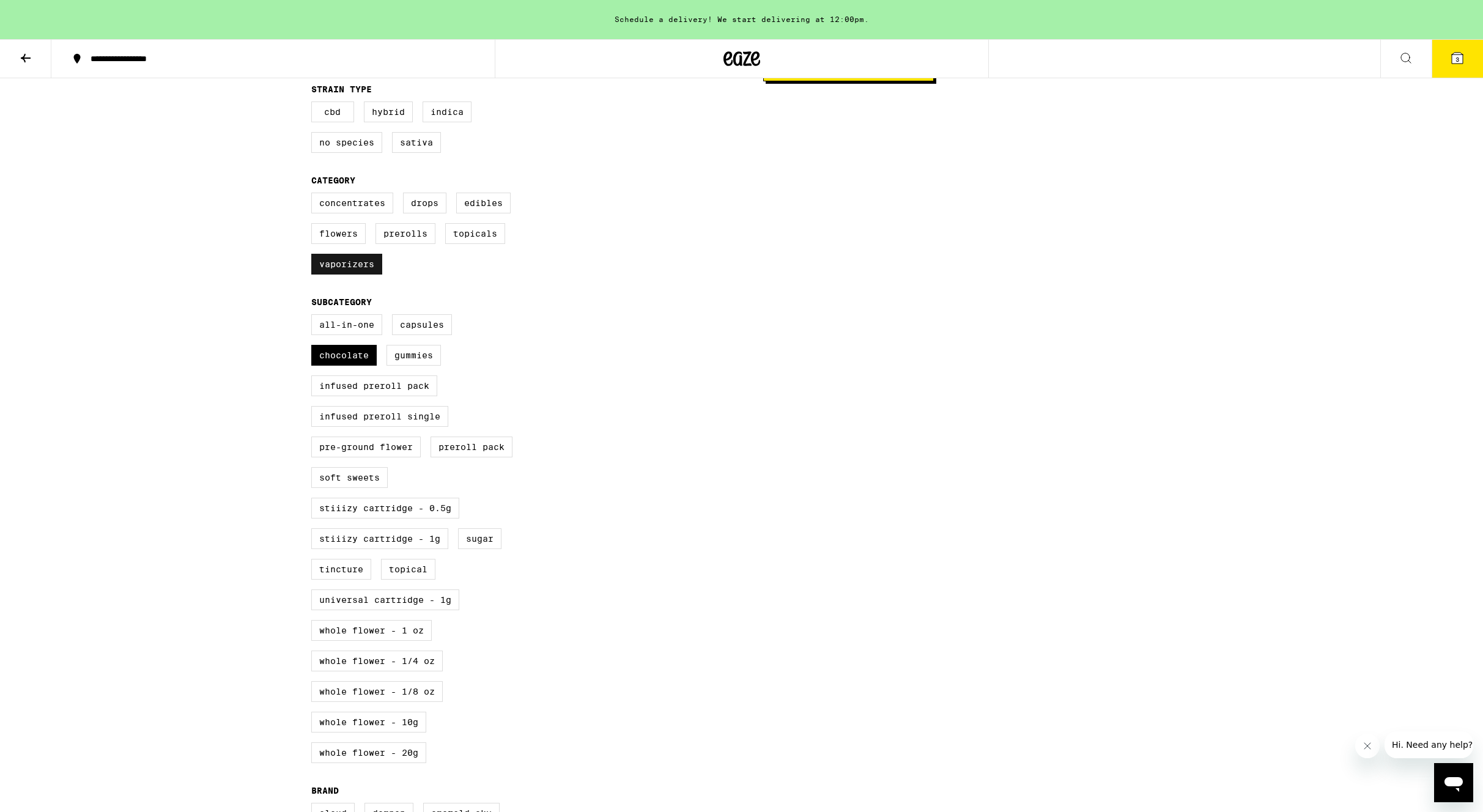
click at [350, 275] on label "Vaporizers" at bounding box center [347, 263] width 71 height 21
click at [315, 195] on input "Vaporizers" at bounding box center [314, 194] width 1 height 1
checkbox input "false"
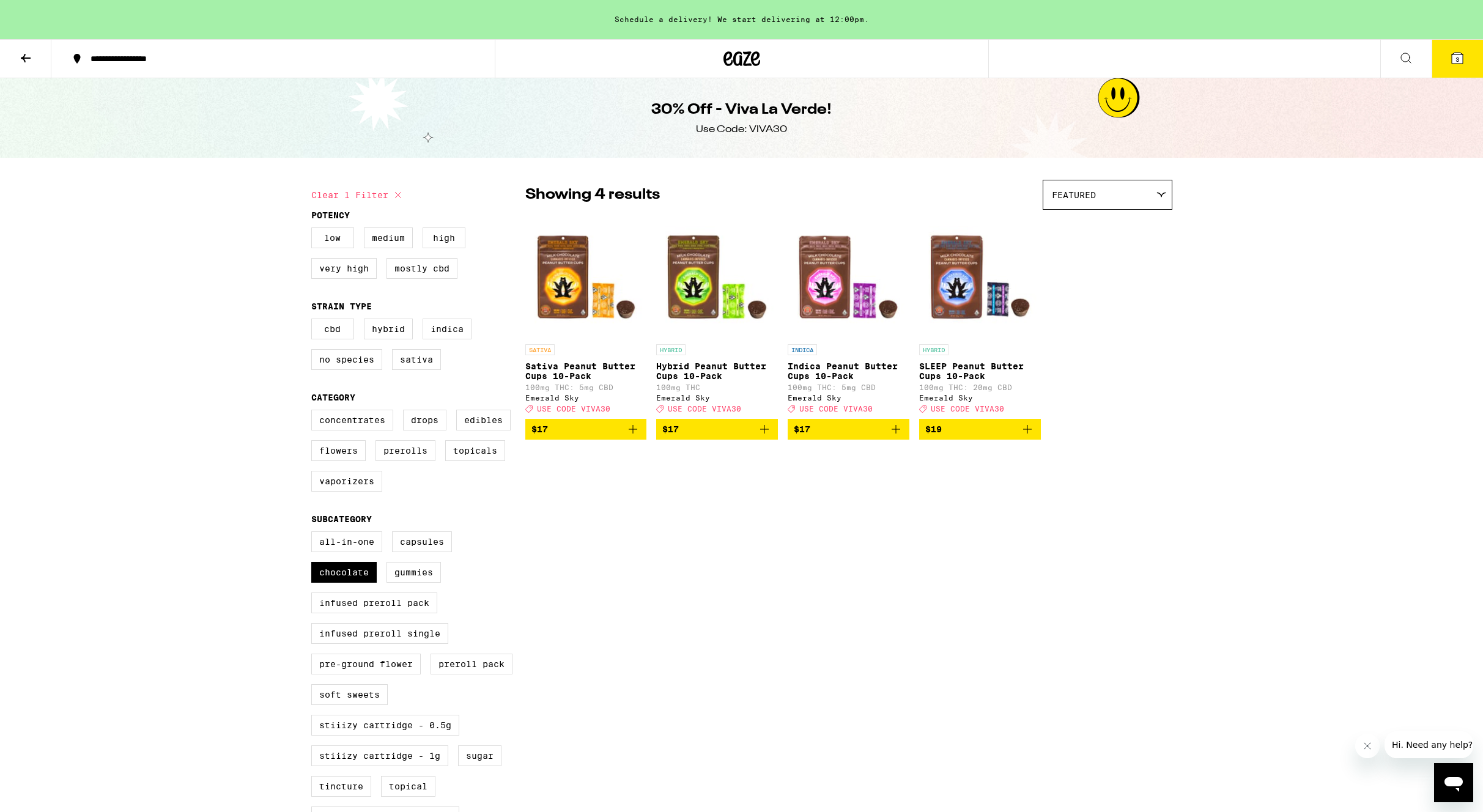
click at [965, 378] on p "SLEEP Peanut Butter Cups 10-Pack" at bounding box center [980, 370] width 122 height 19
click at [418, 583] on label "Gummies" at bounding box center [414, 572] width 55 height 21
click at [315, 534] on input "Gummies" at bounding box center [314, 533] width 1 height 1
checkbox input "true"
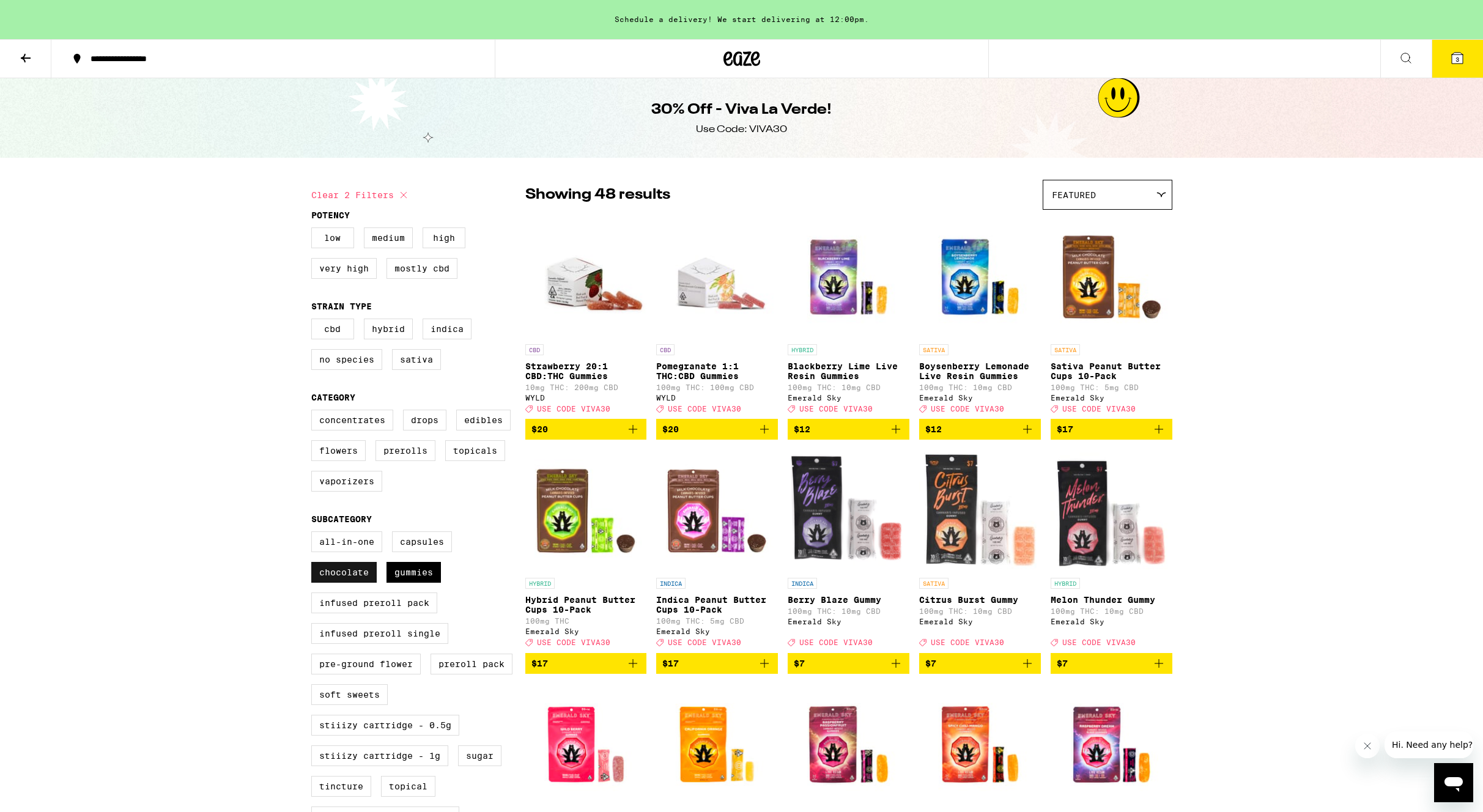
click at [349, 583] on label "Chocolate" at bounding box center [344, 572] width 65 height 21
click at [315, 534] on input "Chocolate" at bounding box center [314, 533] width 1 height 1
checkbox input "false"
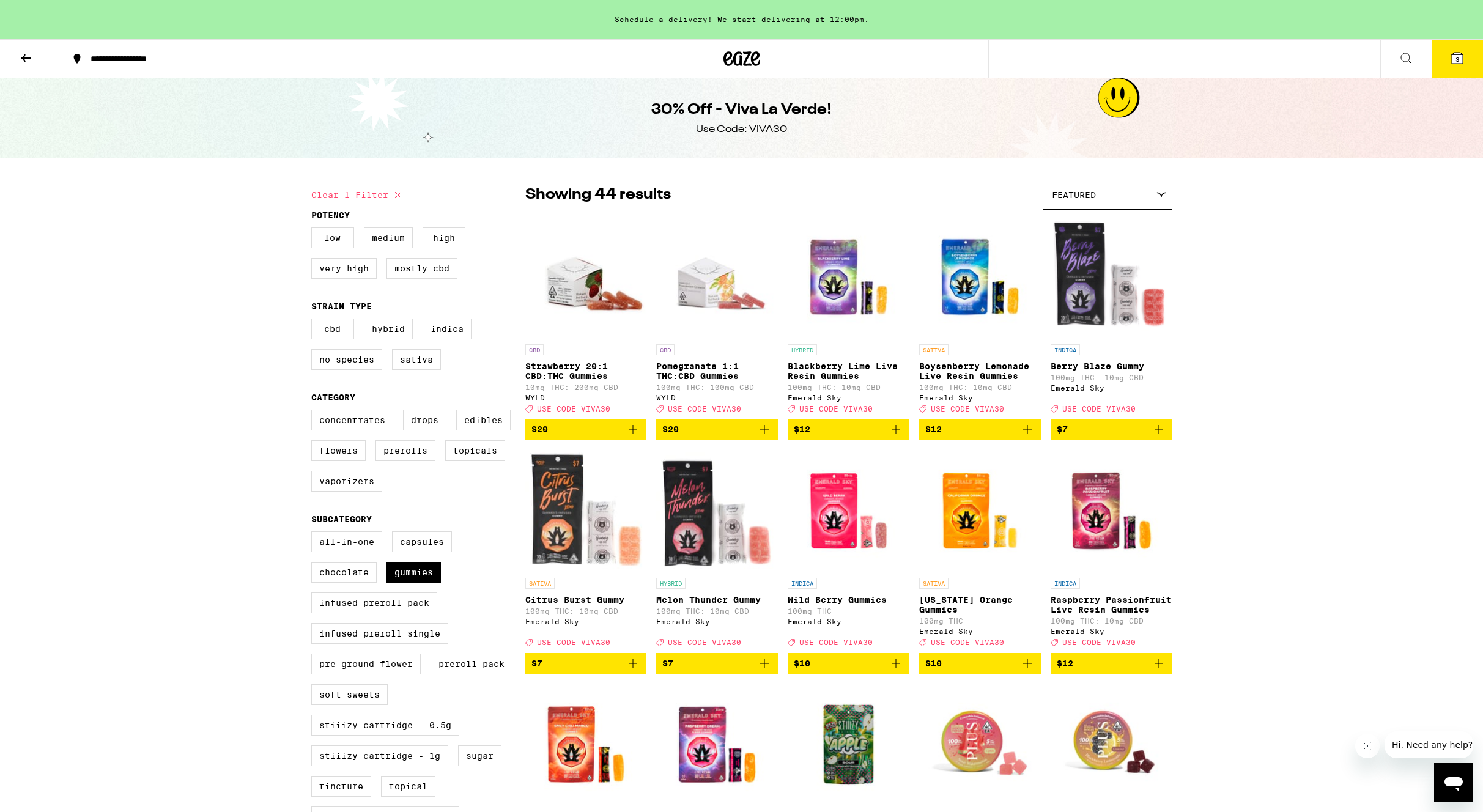
click at [1454, 58] on icon at bounding box center [1458, 58] width 11 height 11
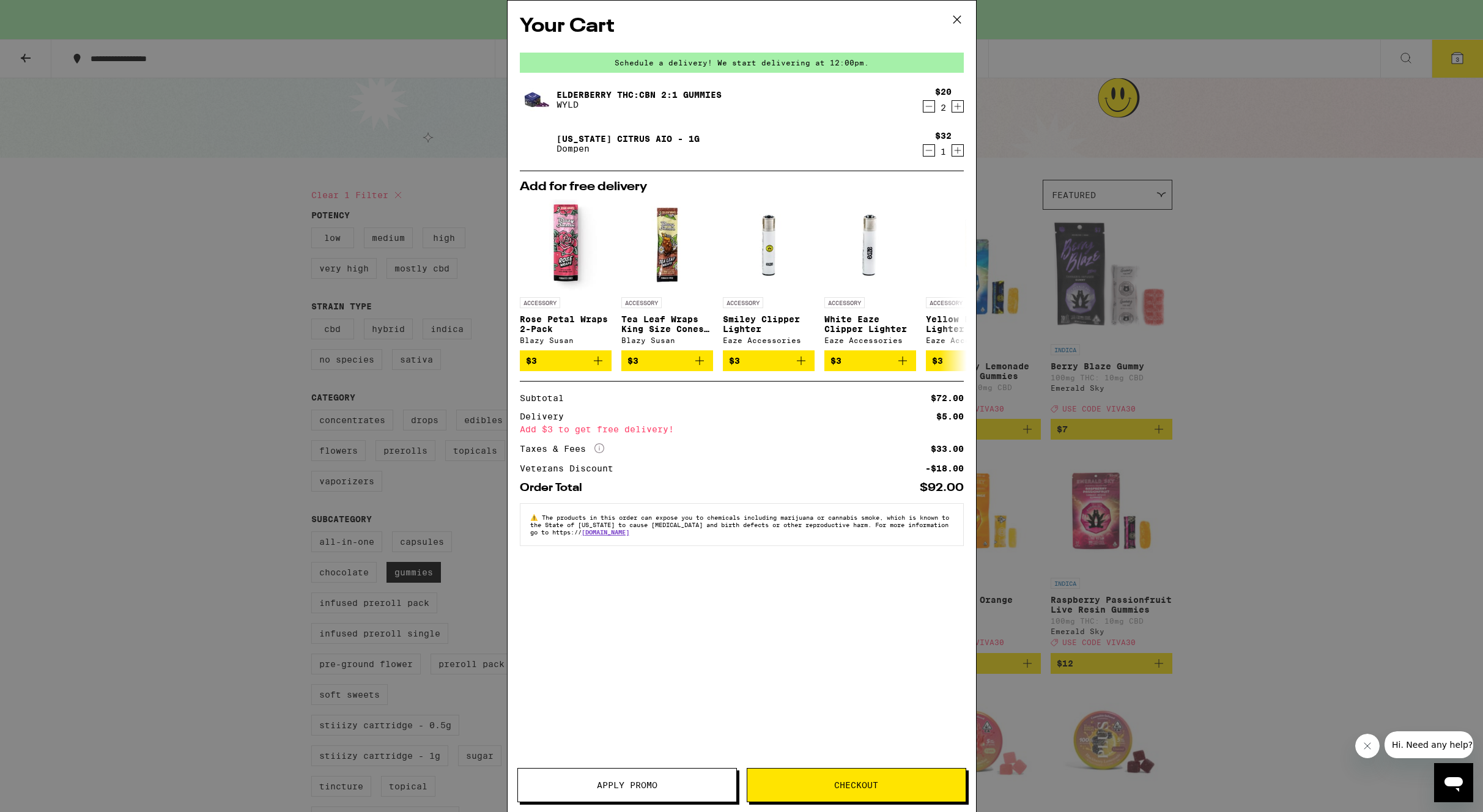
click at [957, 109] on icon "Increment" at bounding box center [957, 106] width 7 height 7
click at [632, 789] on span "Apply Promo" at bounding box center [627, 785] width 60 height 9
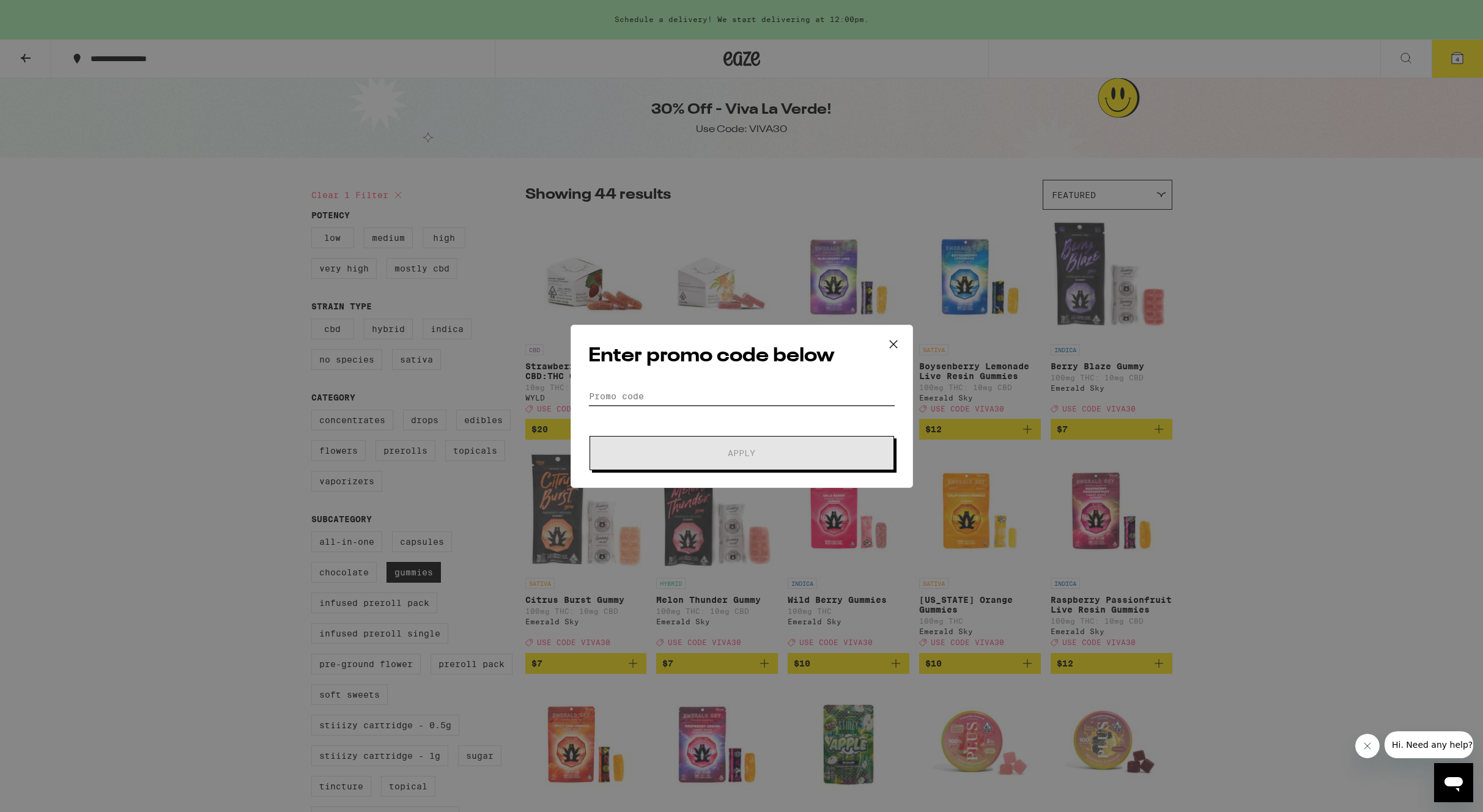
click at [686, 390] on input "Promo Code" at bounding box center [742, 396] width 307 height 19
type input "viva30"
click at [712, 445] on button "Apply" at bounding box center [742, 452] width 305 height 34
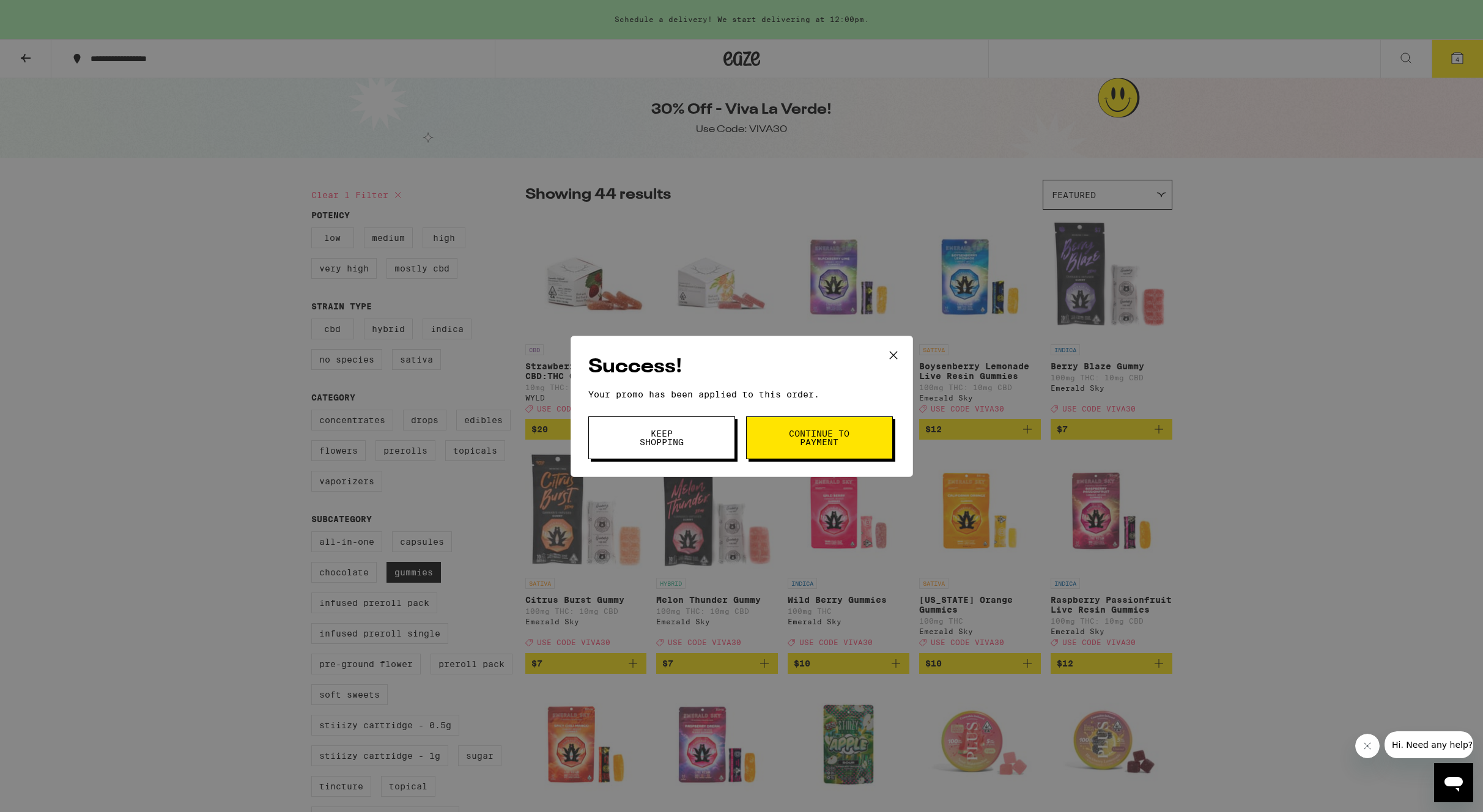
click at [806, 434] on span "Continue to payment" at bounding box center [819, 438] width 62 height 17
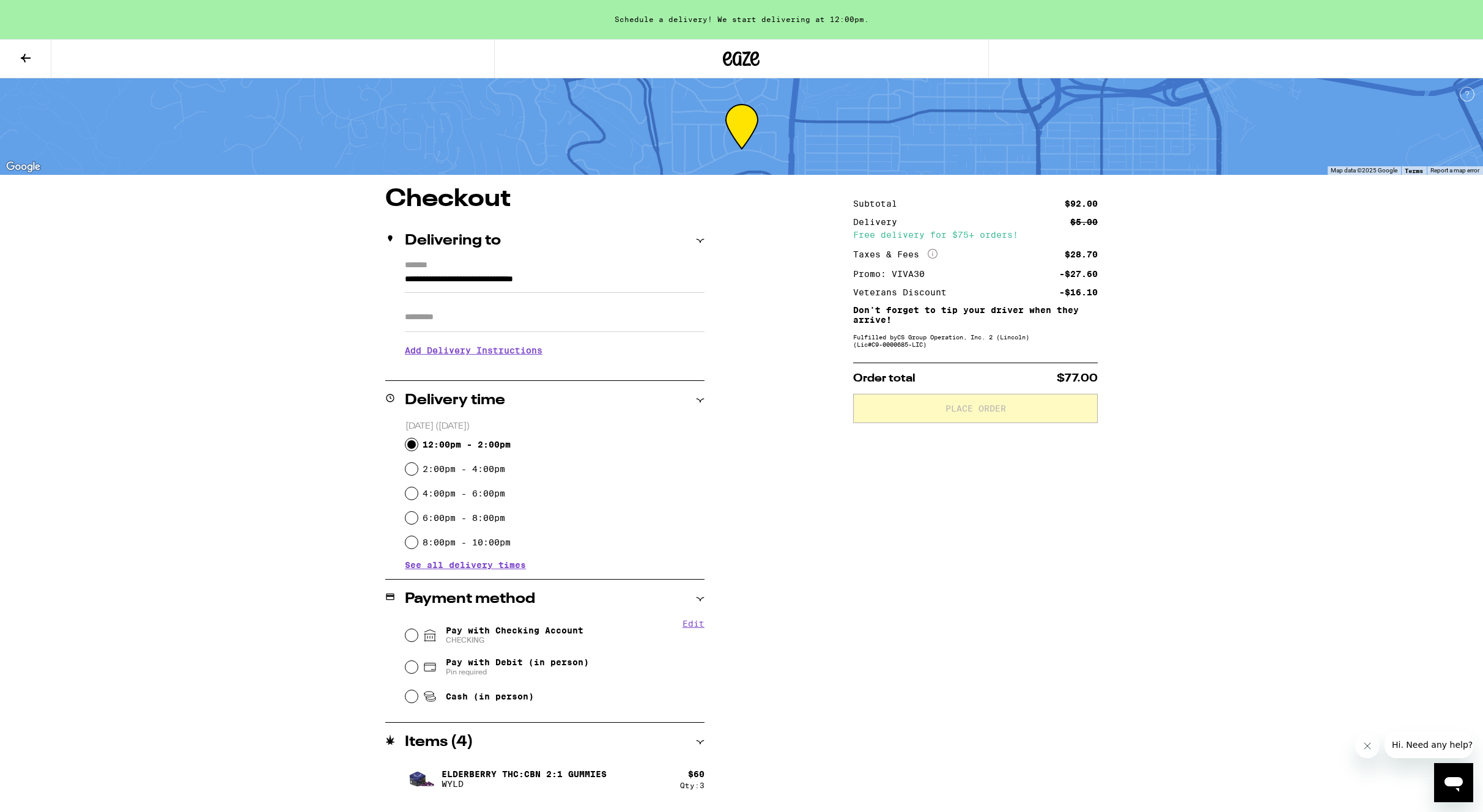
click at [414, 442] on input "12:00pm - 2:00pm" at bounding box center [411, 444] width 12 height 12
radio input "true"
click at [415, 636] on input "Pay with Checking Account CHECKING" at bounding box center [411, 635] width 12 height 12
radio input "true"
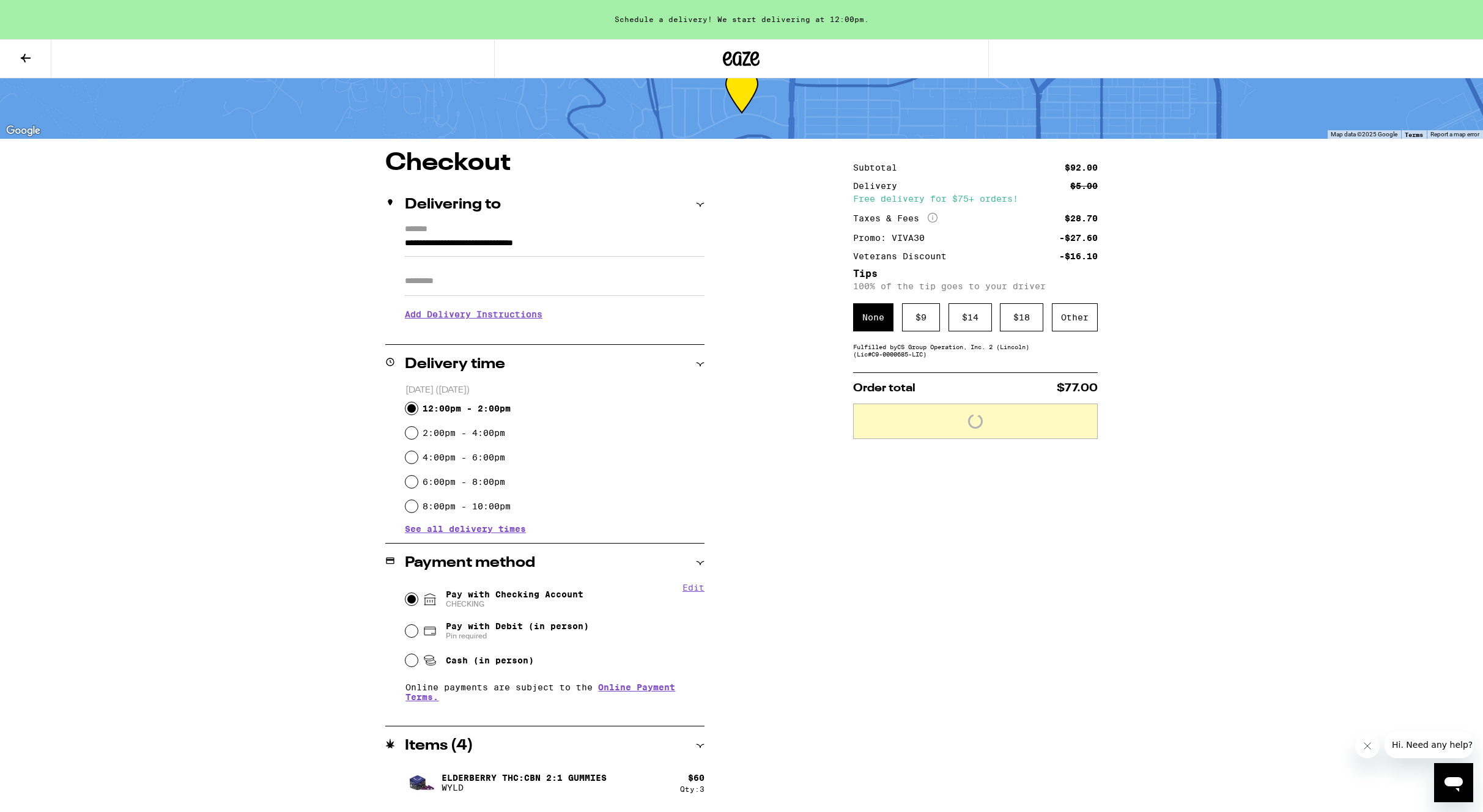
scroll to position [78, 0]
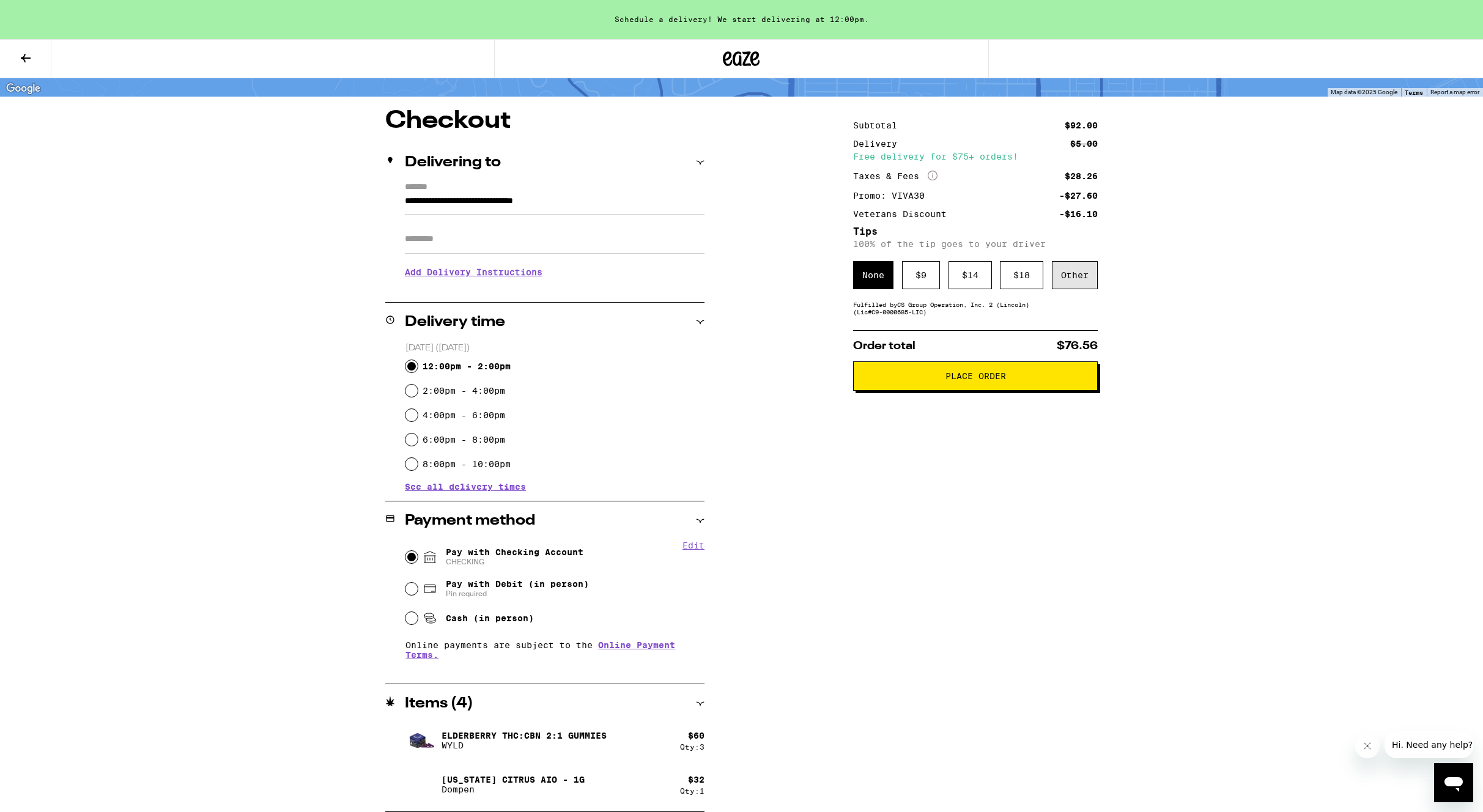
click at [1070, 281] on div "Other" at bounding box center [1075, 275] width 46 height 28
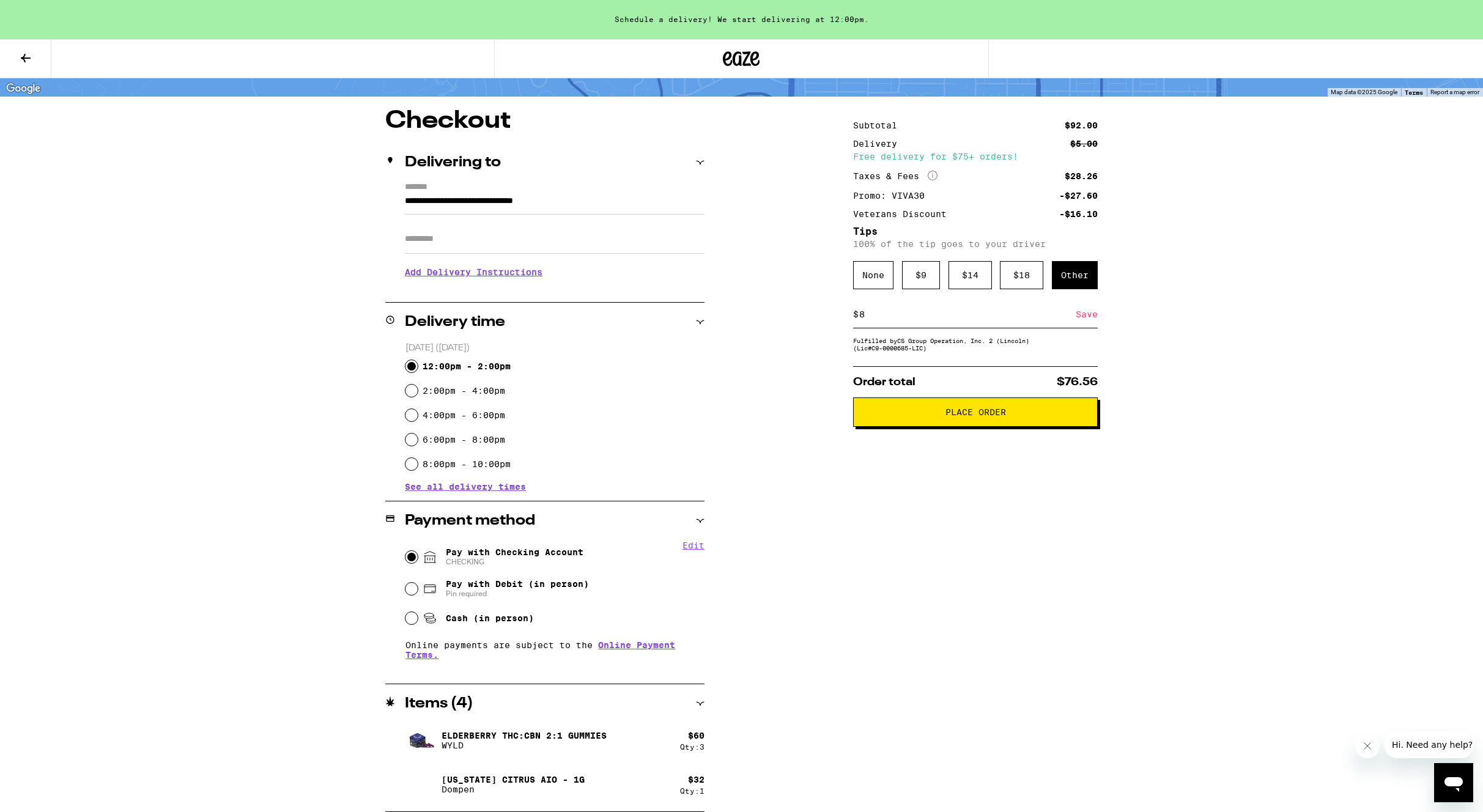
type input "8"
click at [1083, 320] on div "Save" at bounding box center [1086, 314] width 22 height 27
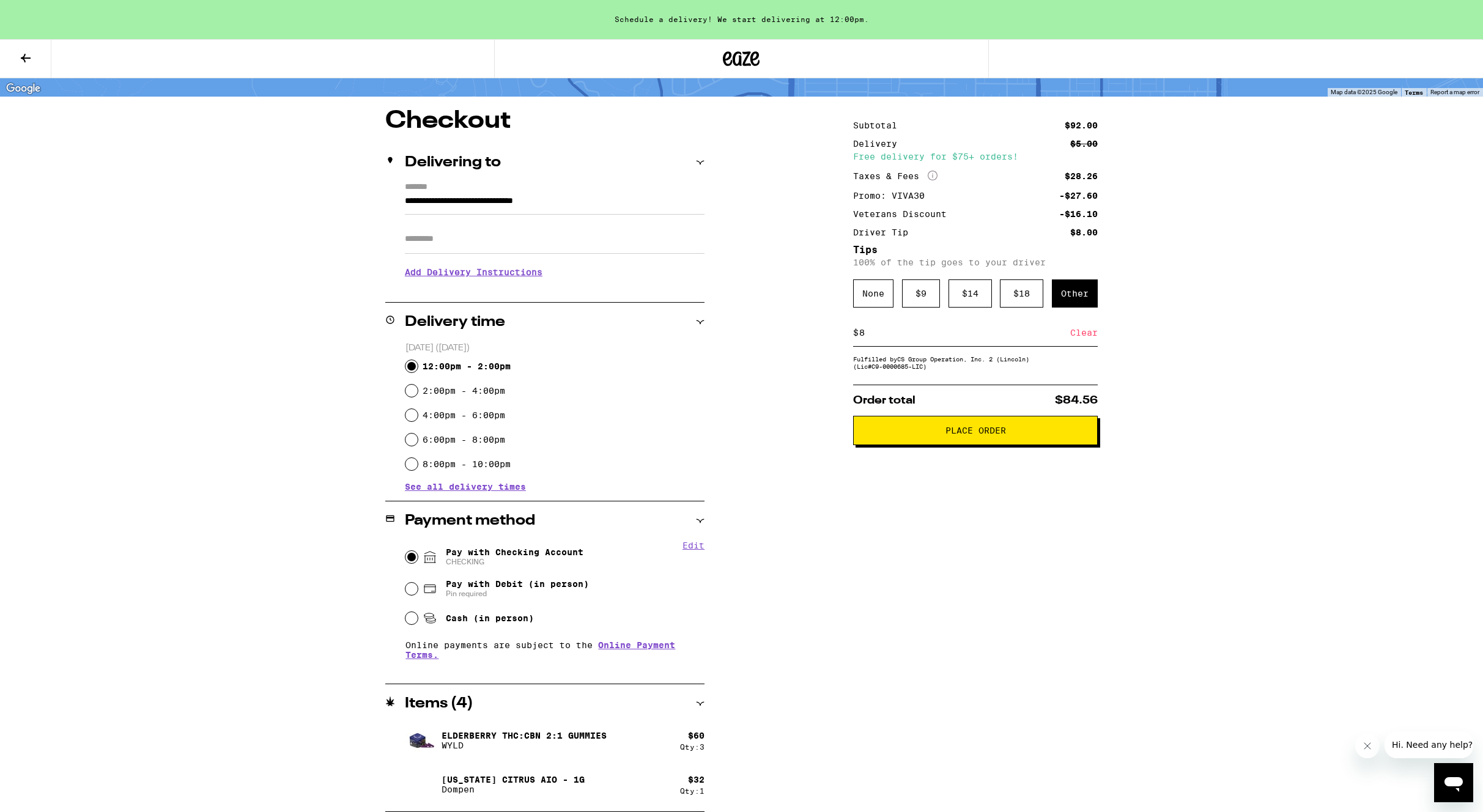
click at [967, 435] on span "Place Order" at bounding box center [975, 431] width 60 height 9
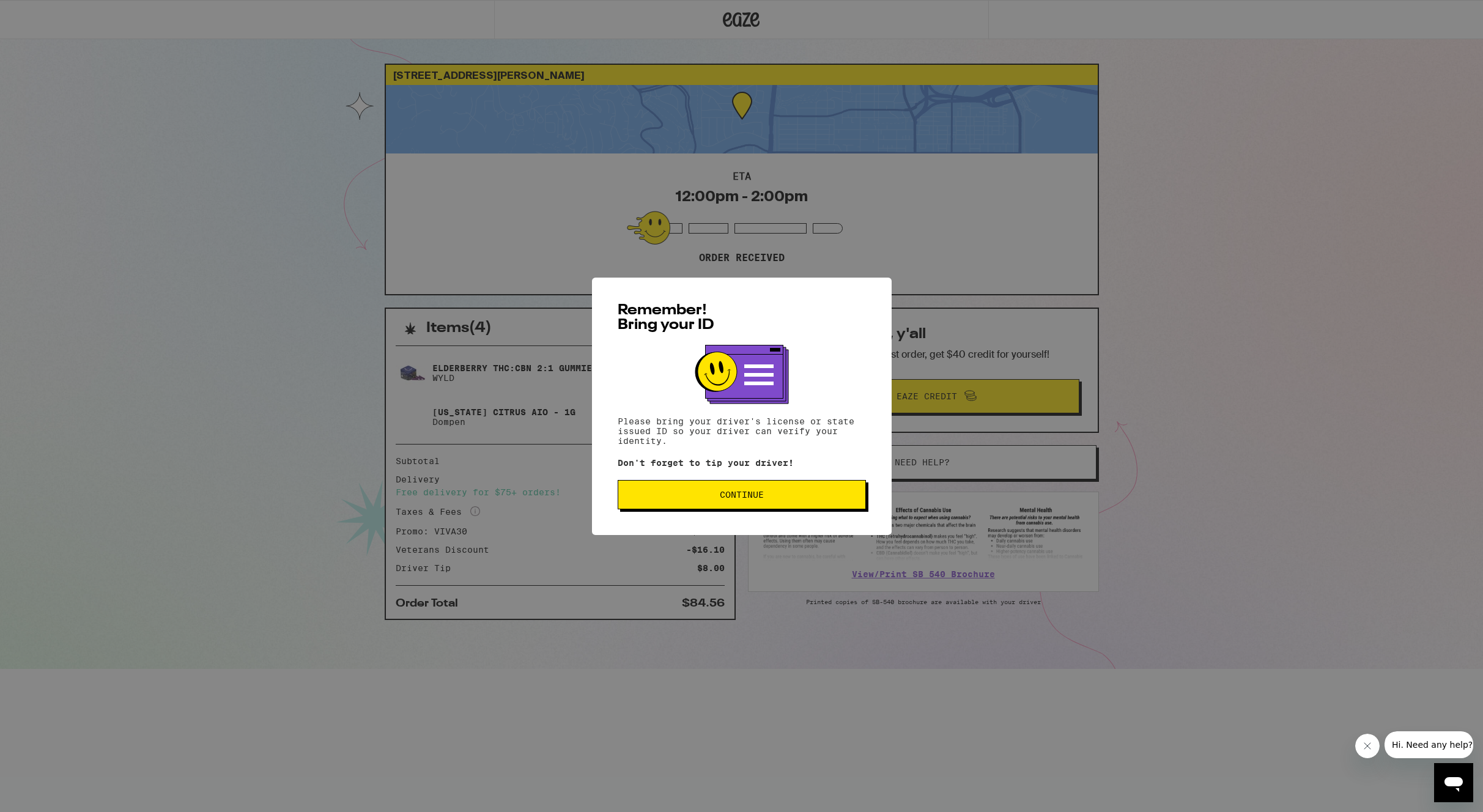
click at [741, 495] on span "Continue" at bounding box center [742, 495] width 44 height 9
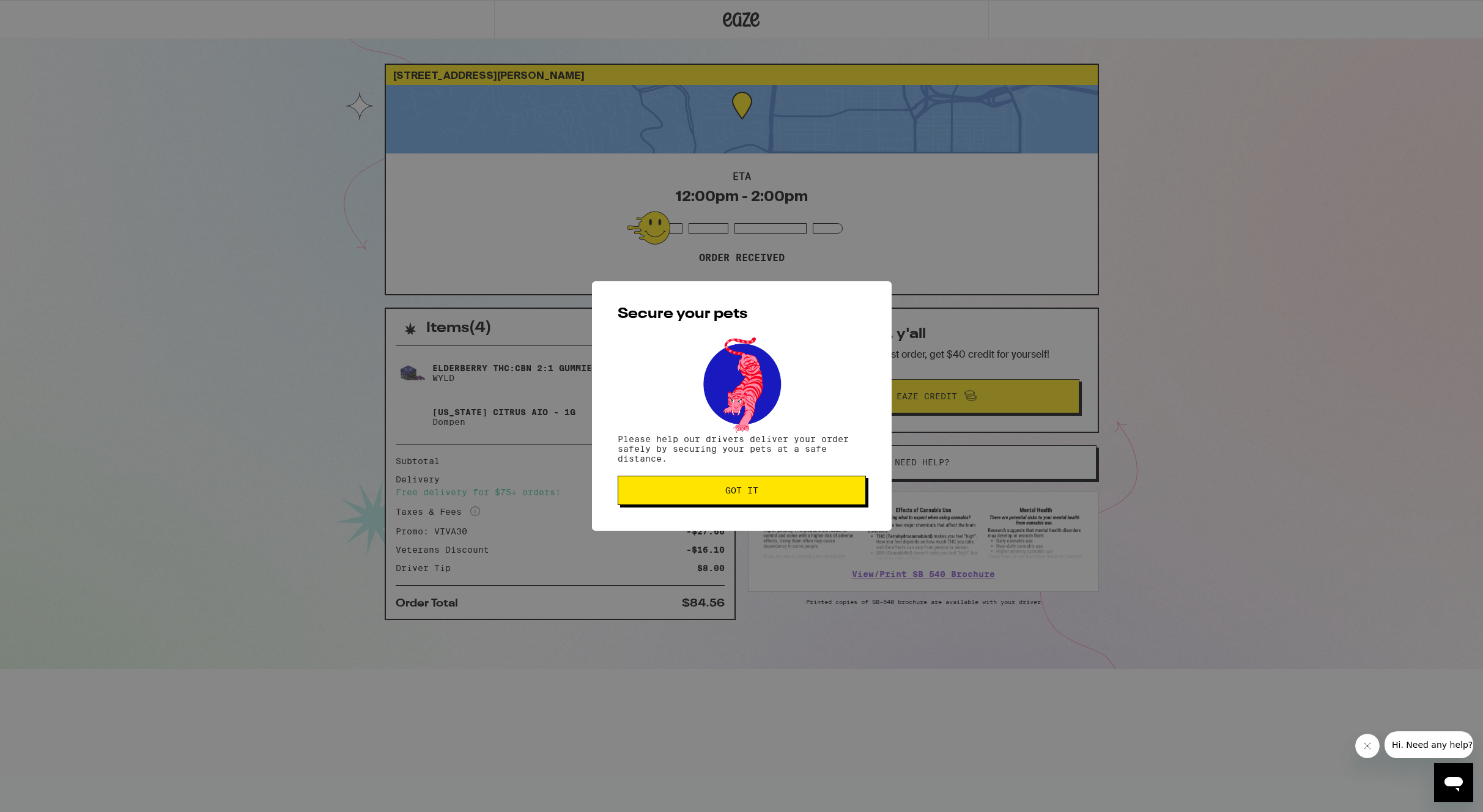
click at [741, 495] on span "Got it" at bounding box center [742, 490] width 33 height 9
